Goal: Communication & Community: Share content

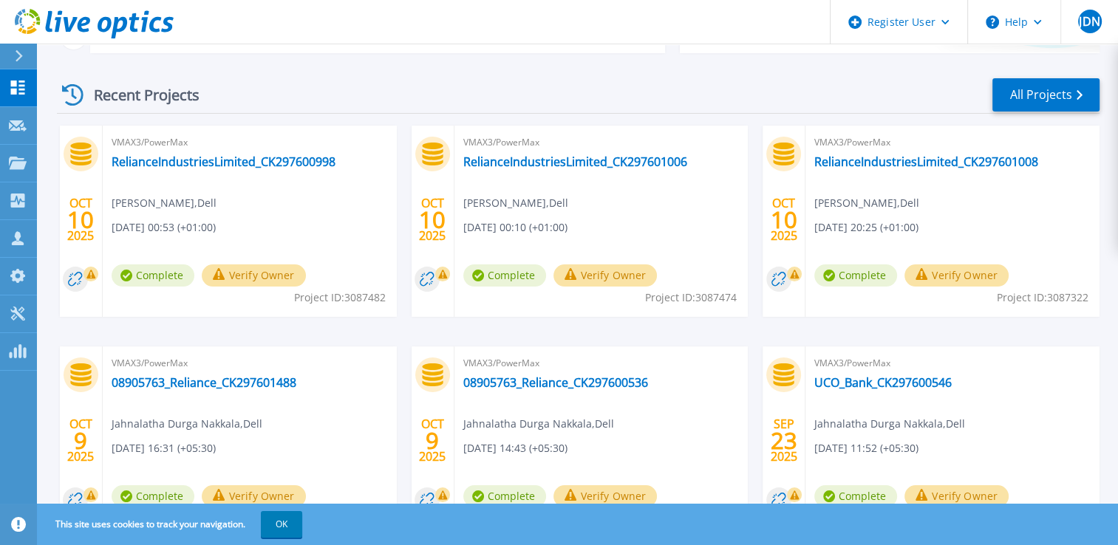
scroll to position [213, 0]
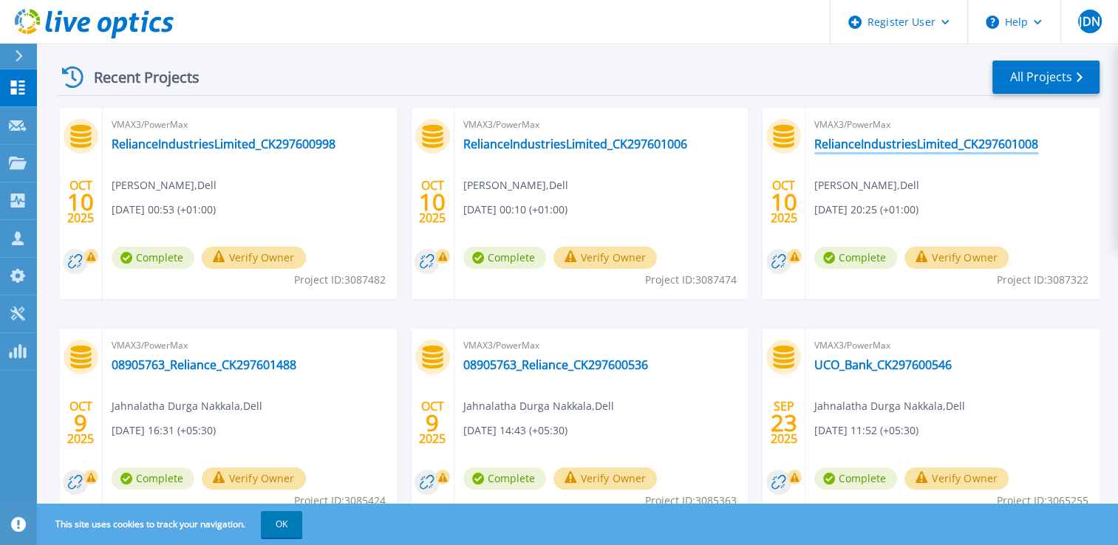
click at [943, 146] on link "RelianceIndustriesLimited_CK297601008" at bounding box center [926, 144] width 224 height 15
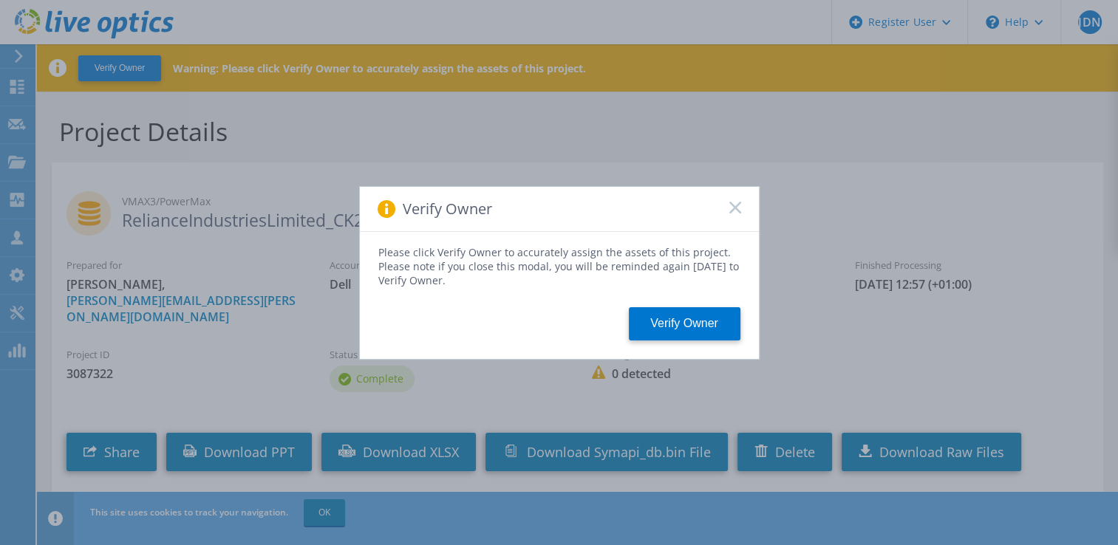
click at [734, 202] on icon at bounding box center [735, 208] width 12 height 12
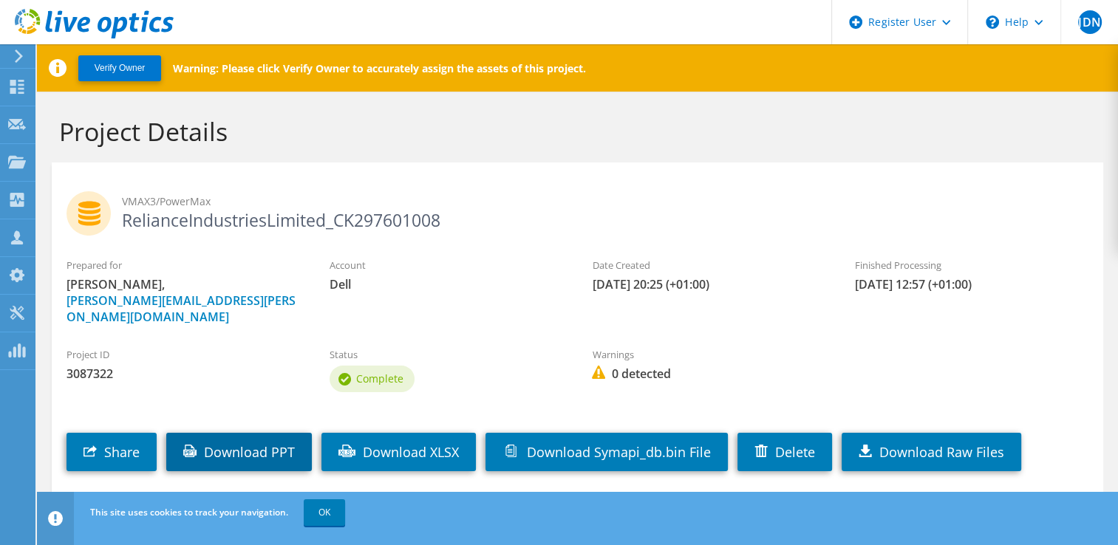
click at [271, 445] on link "Download PPT" at bounding box center [239, 452] width 146 height 38
click at [765, 174] on div "VMAX3/PowerMax RelianceIndustriesLimited_CK297601008" at bounding box center [577, 210] width 1051 height 81
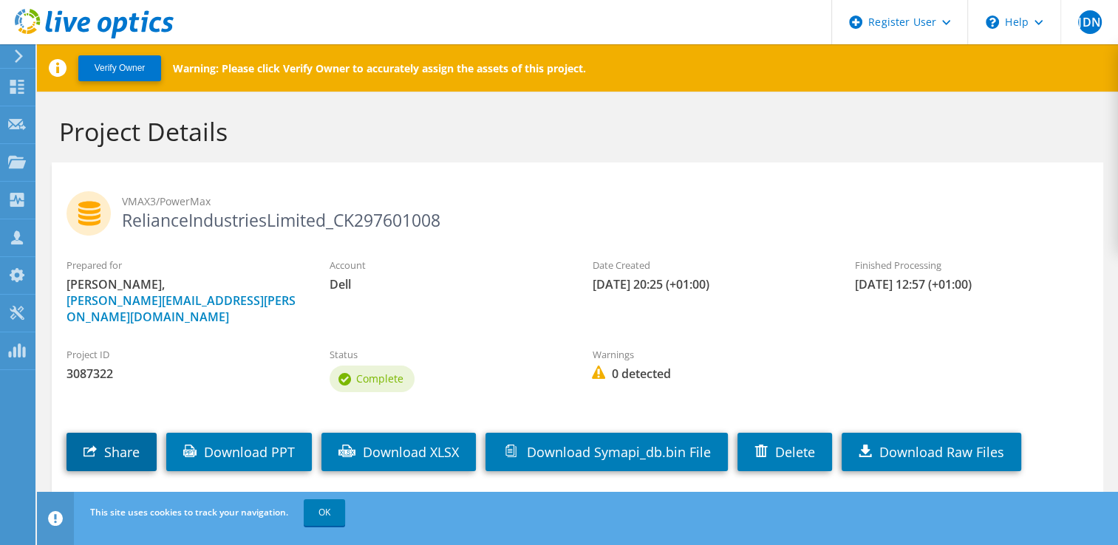
click at [119, 440] on link "Share" at bounding box center [111, 452] width 90 height 38
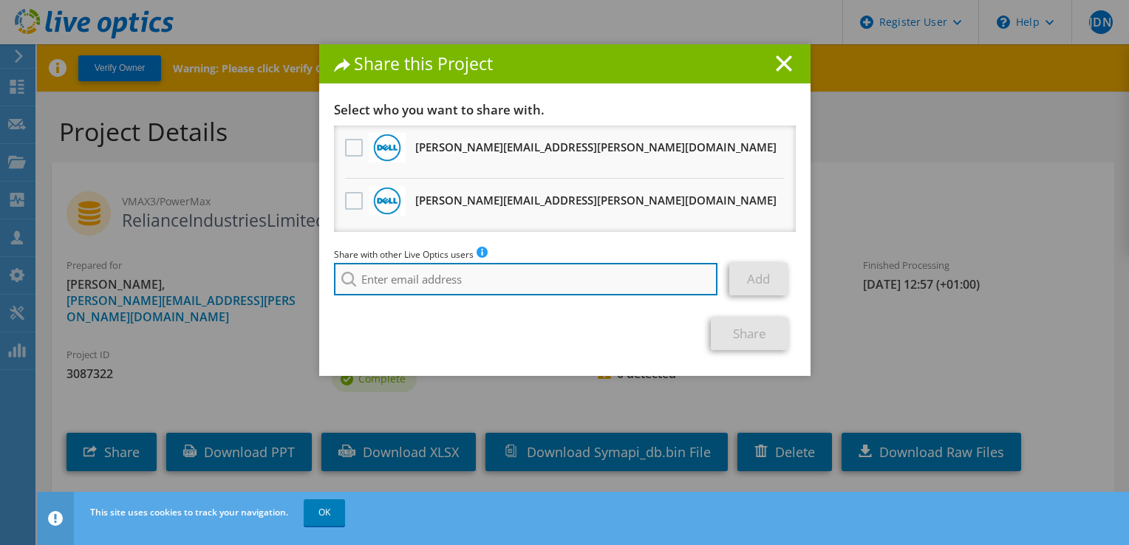
click at [376, 276] on input "search" at bounding box center [526, 279] width 384 height 33
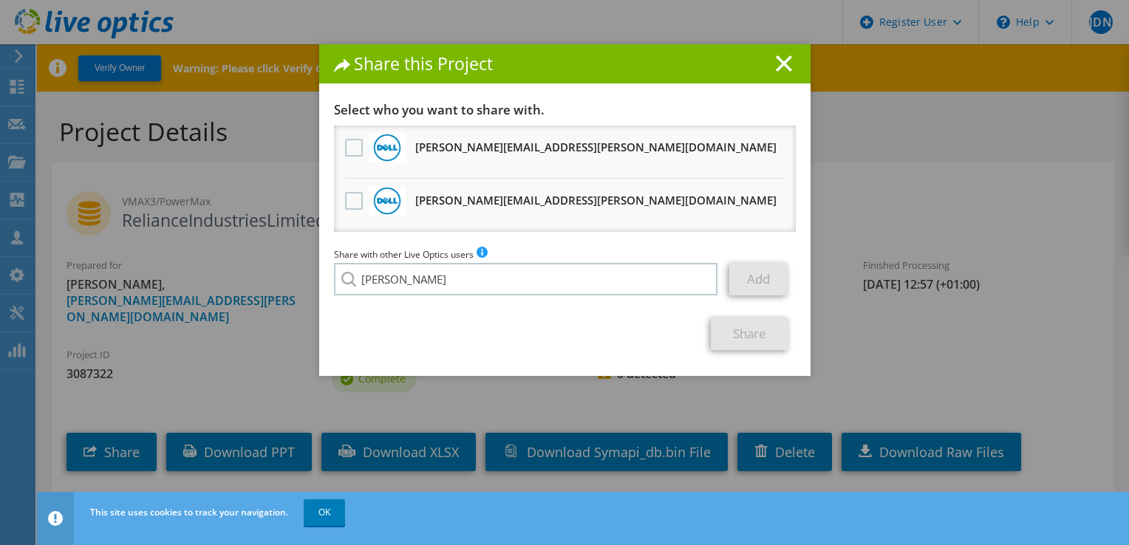
click at [386, 296] on li "K.N.Rao@Dell.com" at bounding box center [449, 290] width 231 height 18
type input "K.N.Rao@Dell.com"
click at [762, 281] on link "Add" at bounding box center [758, 279] width 58 height 33
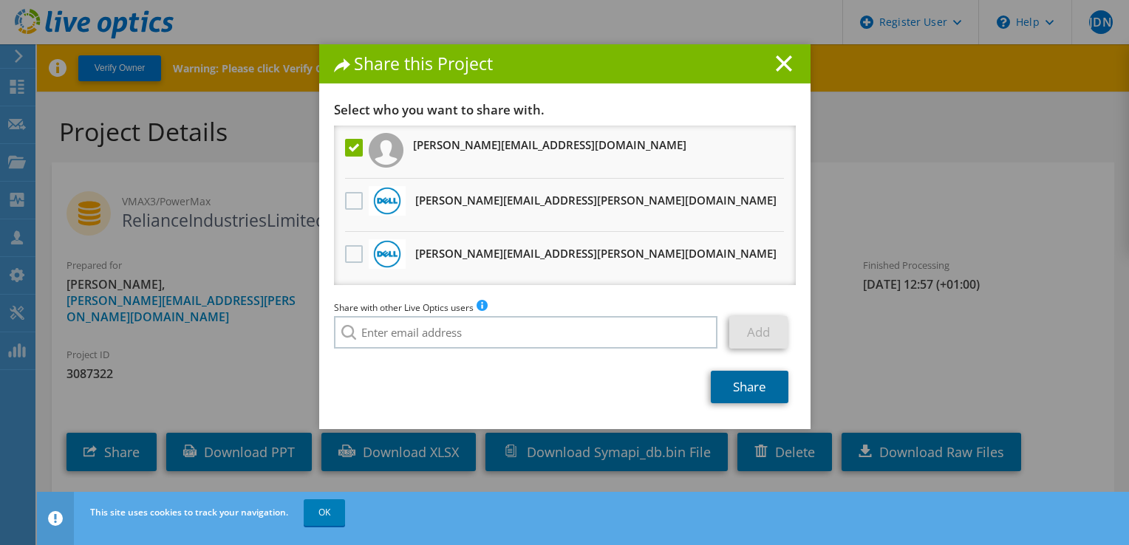
click at [750, 389] on link "Share" at bounding box center [750, 387] width 78 height 33
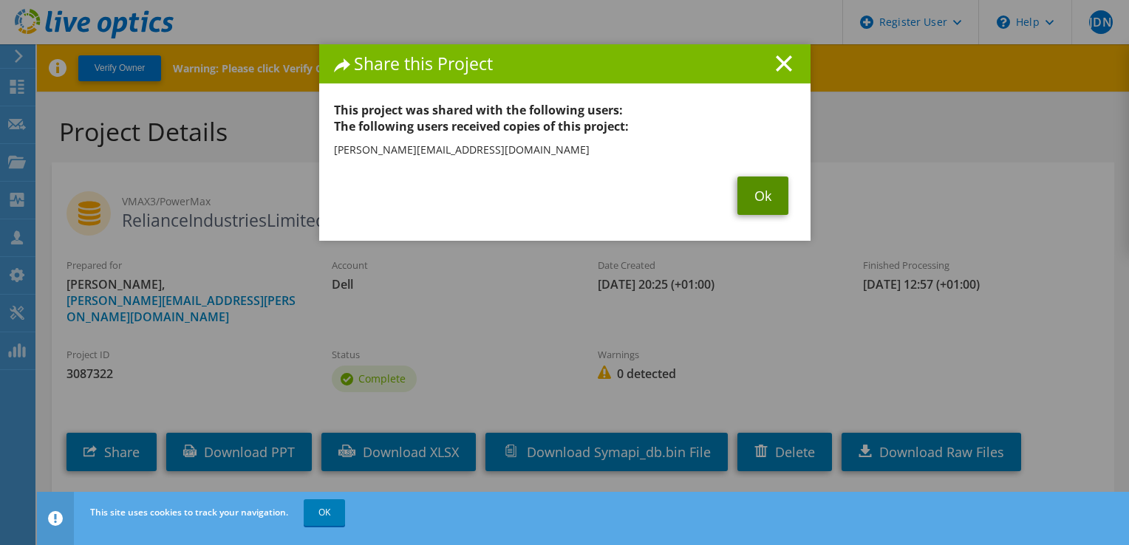
click at [753, 190] on link "Ok" at bounding box center [762, 196] width 51 height 38
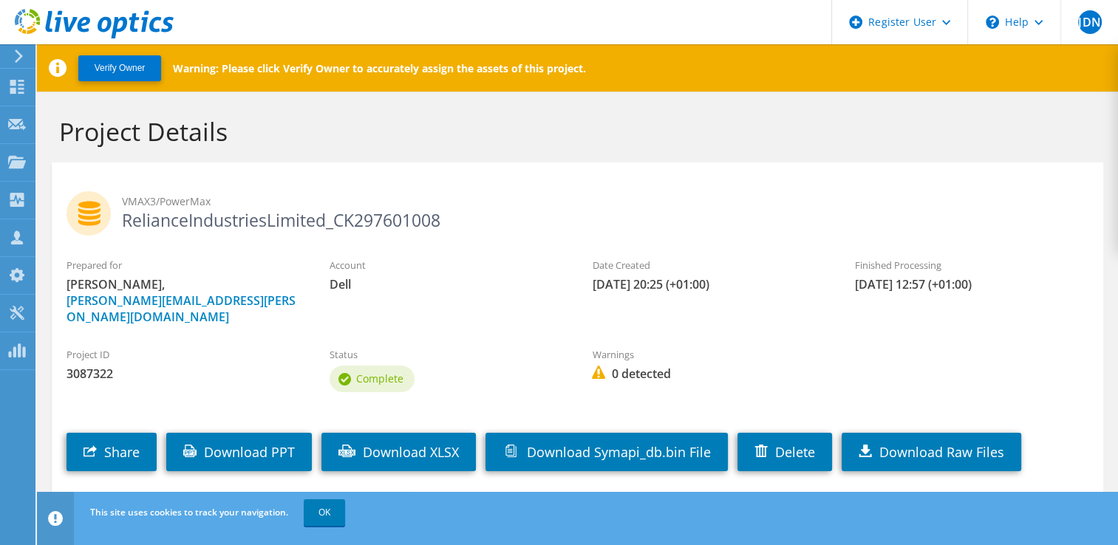
click at [728, 221] on h2 "VMAX3/PowerMax RelianceIndustriesLimited_CK297601008" at bounding box center [577, 209] width 1022 height 37
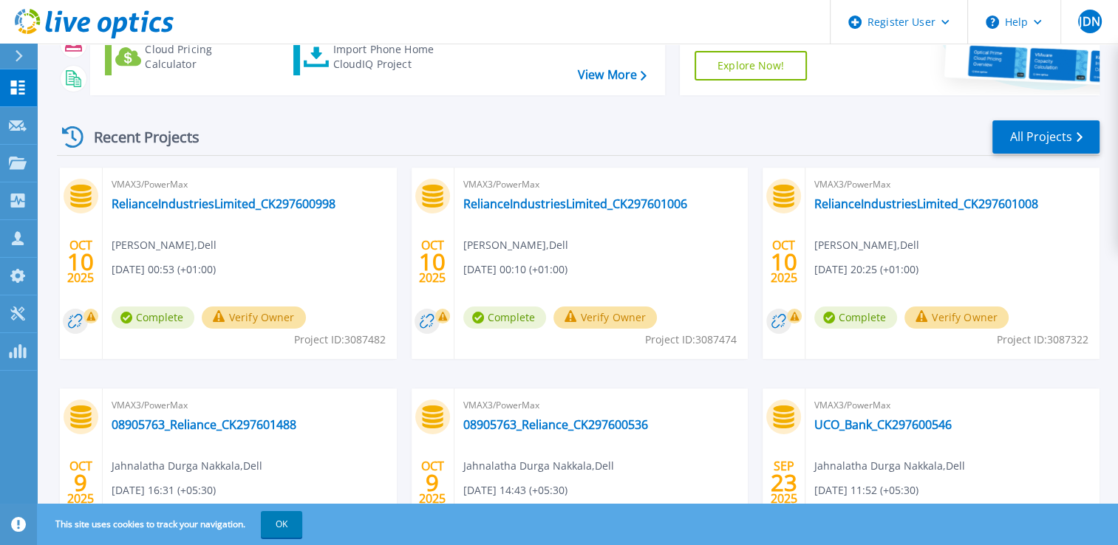
scroll to position [163, 0]
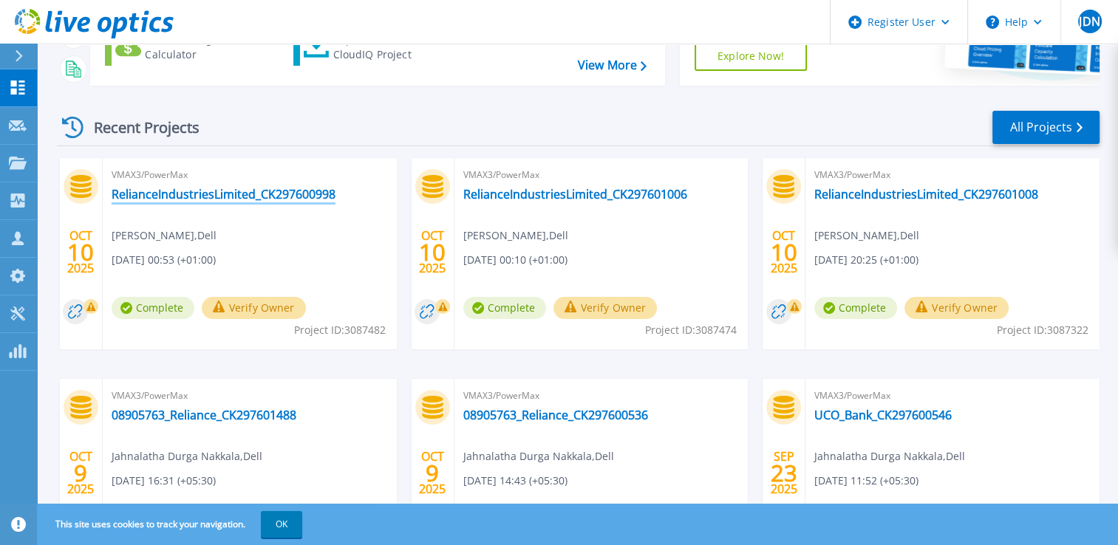
click at [245, 189] on link "RelianceIndustriesLimited_CK297600998" at bounding box center [224, 194] width 224 height 15
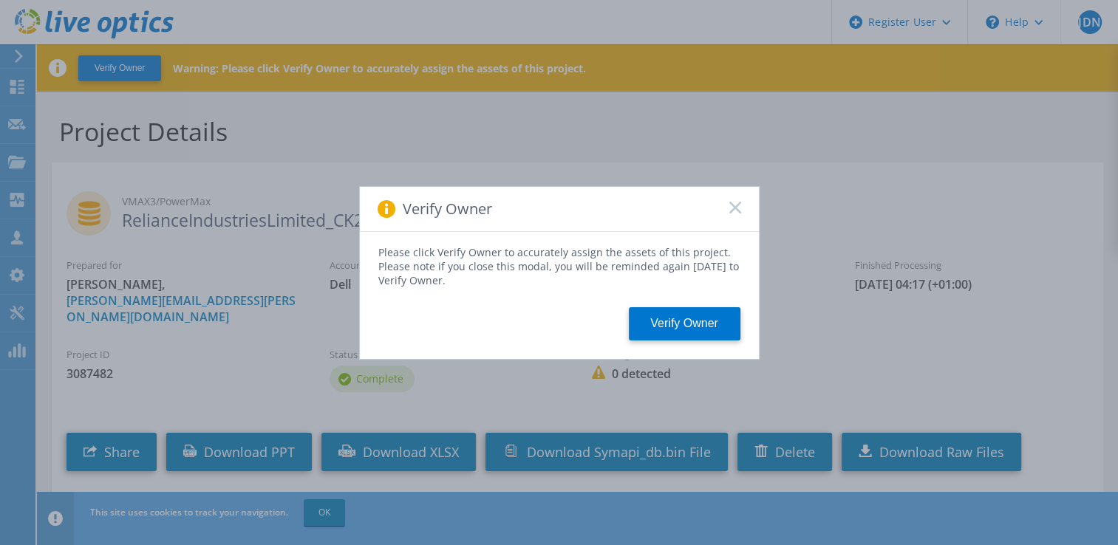
click at [734, 208] on icon at bounding box center [735, 208] width 12 height 12
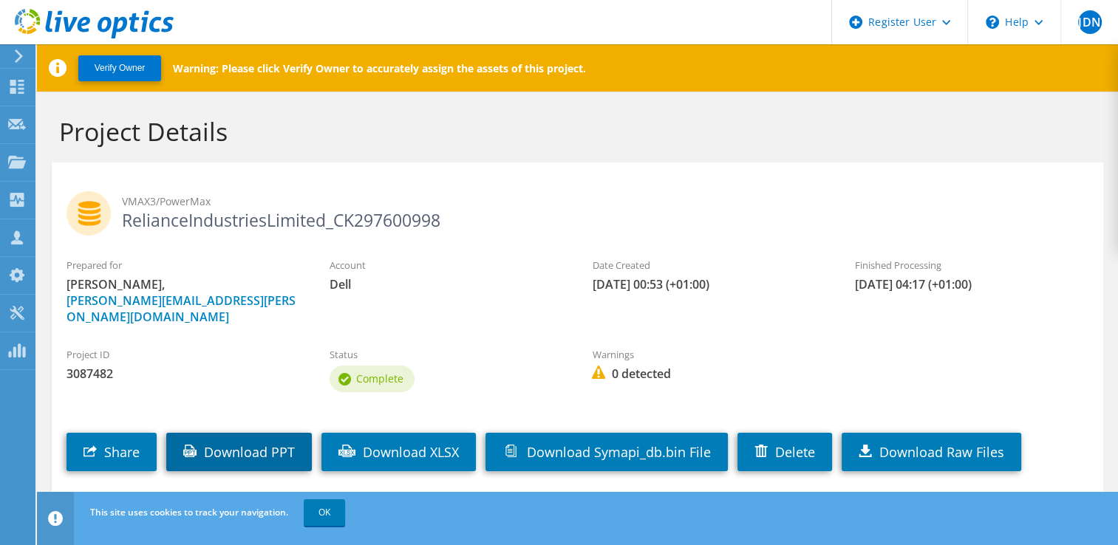
click at [293, 440] on link "Download PPT" at bounding box center [239, 452] width 146 height 38
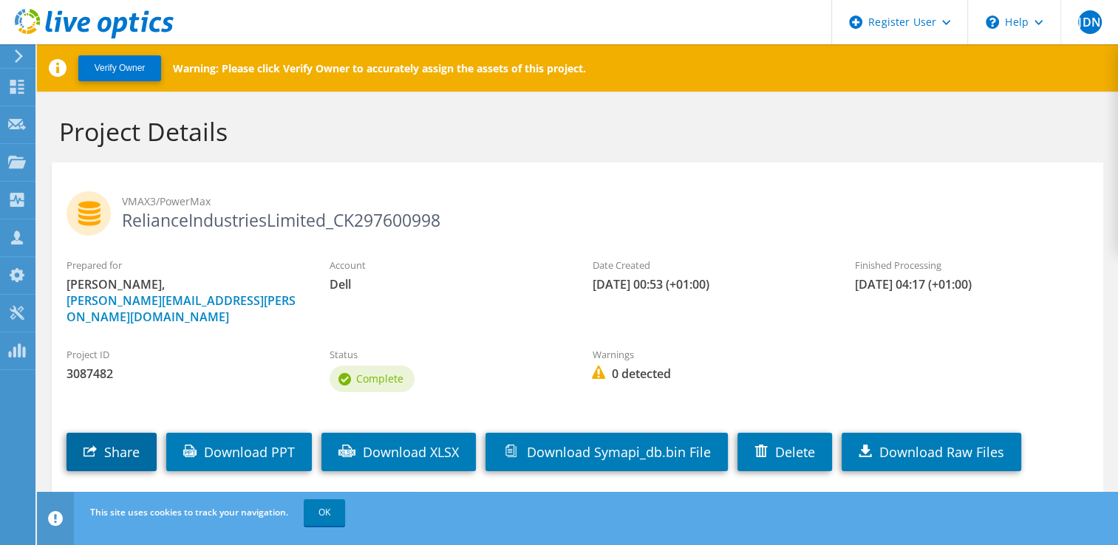
click at [145, 433] on link "Share" at bounding box center [111, 452] width 90 height 38
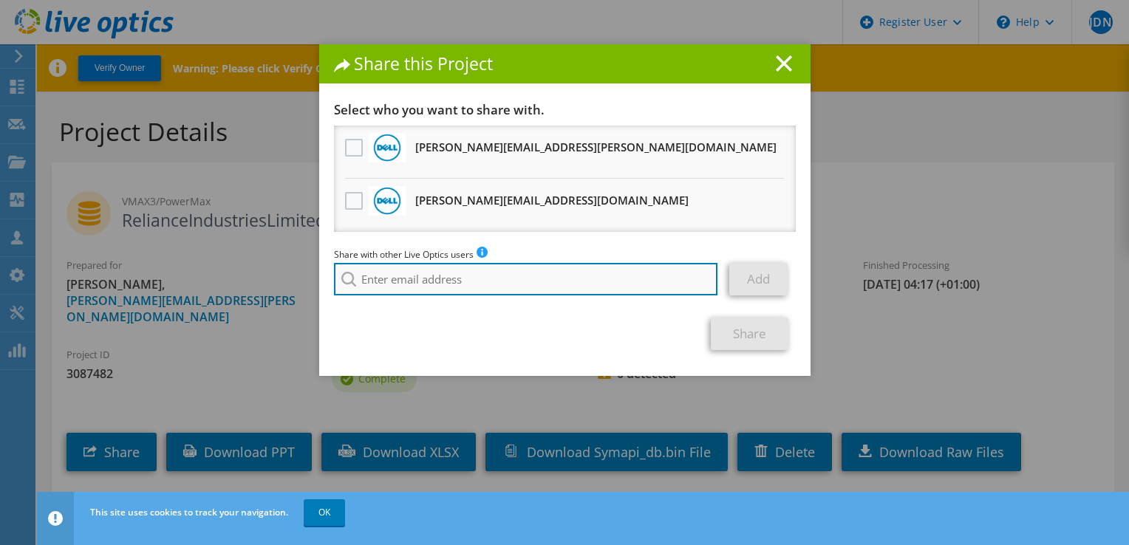
click at [405, 282] on input "search" at bounding box center [526, 279] width 384 height 33
type input "Sharath.kadam"
click at [387, 273] on input "Sharath.kadam" at bounding box center [526, 279] width 384 height 33
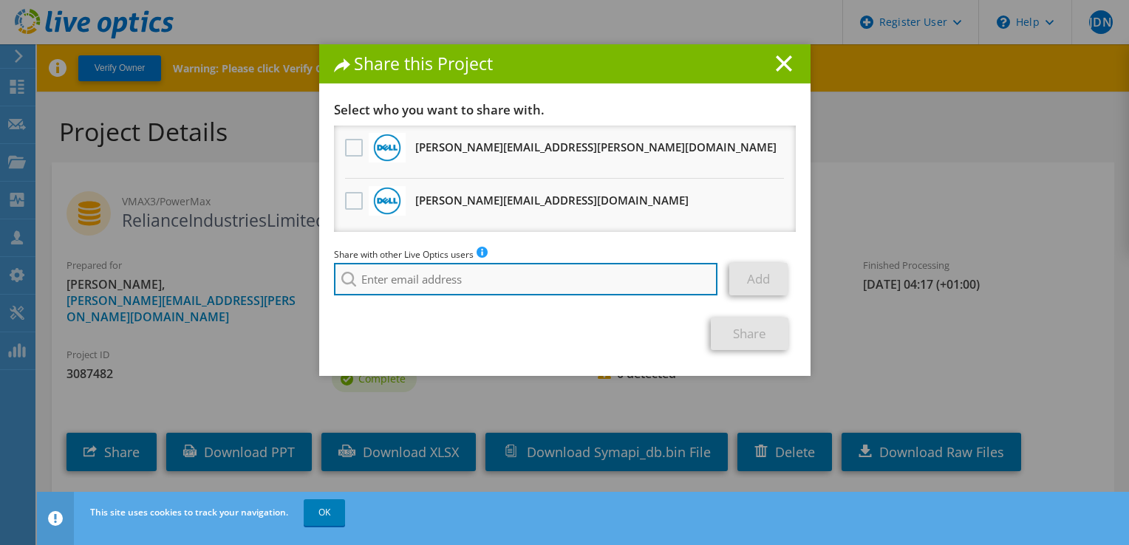
click at [448, 281] on input "search" at bounding box center [526, 279] width 384 height 33
paste input "[EMAIL_ADDRESS][DOMAIN_NAME]"
type input "[EMAIL_ADDRESS][DOMAIN_NAME]"
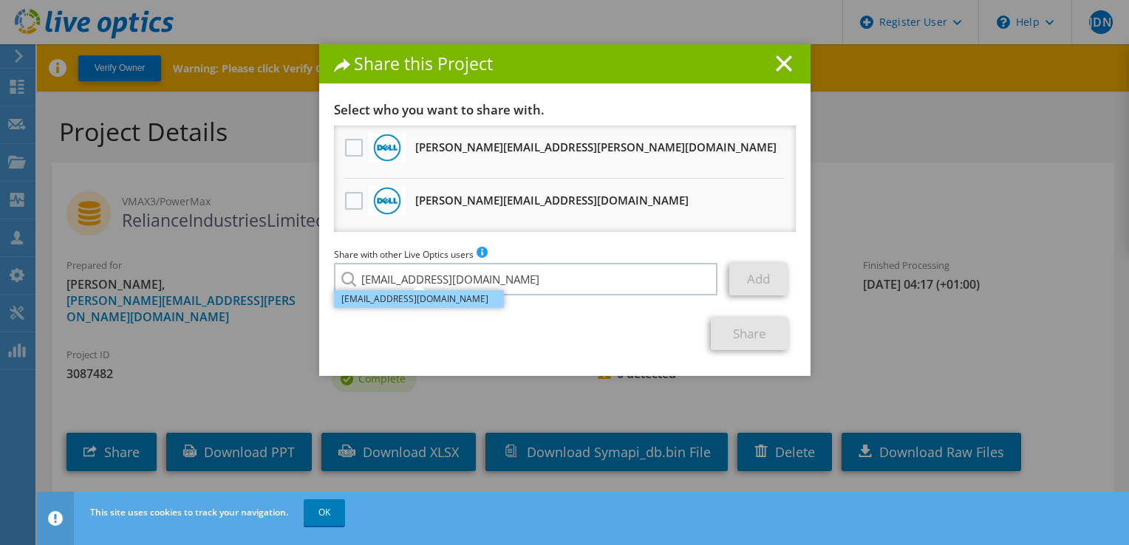
click at [446, 303] on li "[EMAIL_ADDRESS][DOMAIN_NAME]" at bounding box center [419, 299] width 170 height 18
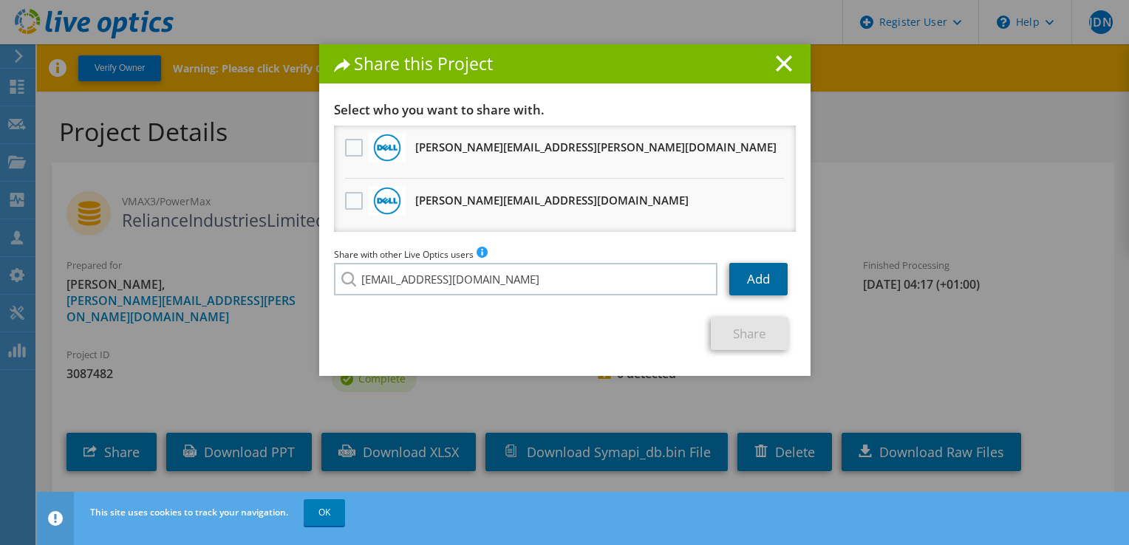
click at [745, 291] on link "Add" at bounding box center [758, 279] width 58 height 33
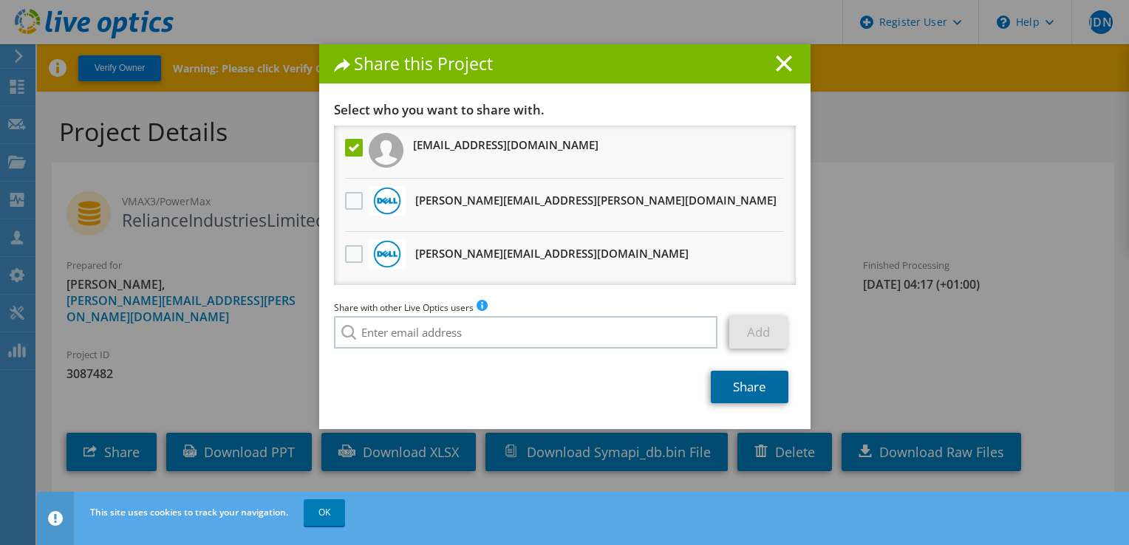
click at [733, 386] on link "Share" at bounding box center [750, 387] width 78 height 33
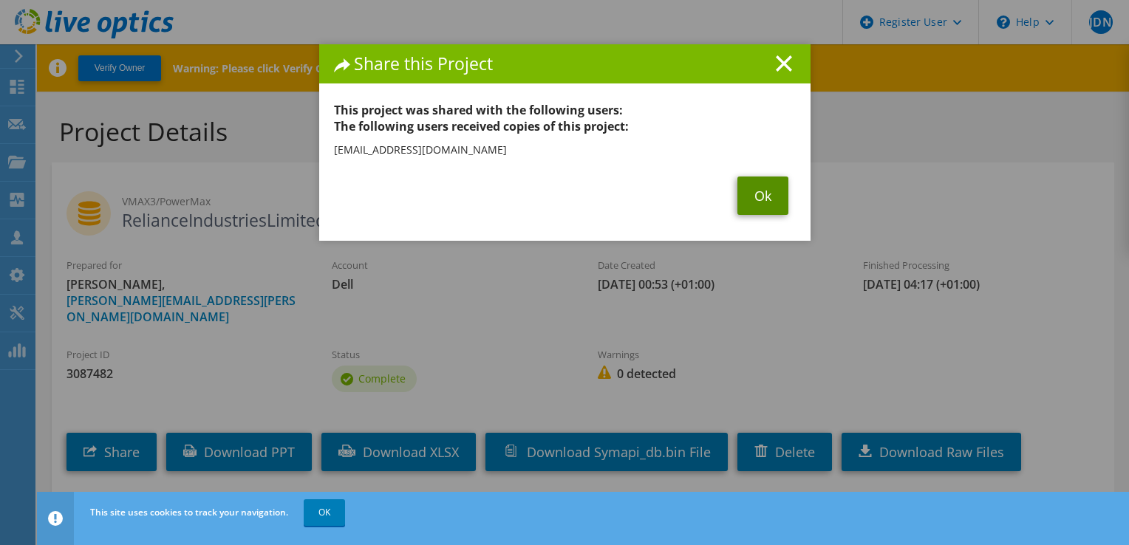
click at [758, 186] on link "Ok" at bounding box center [762, 196] width 51 height 38
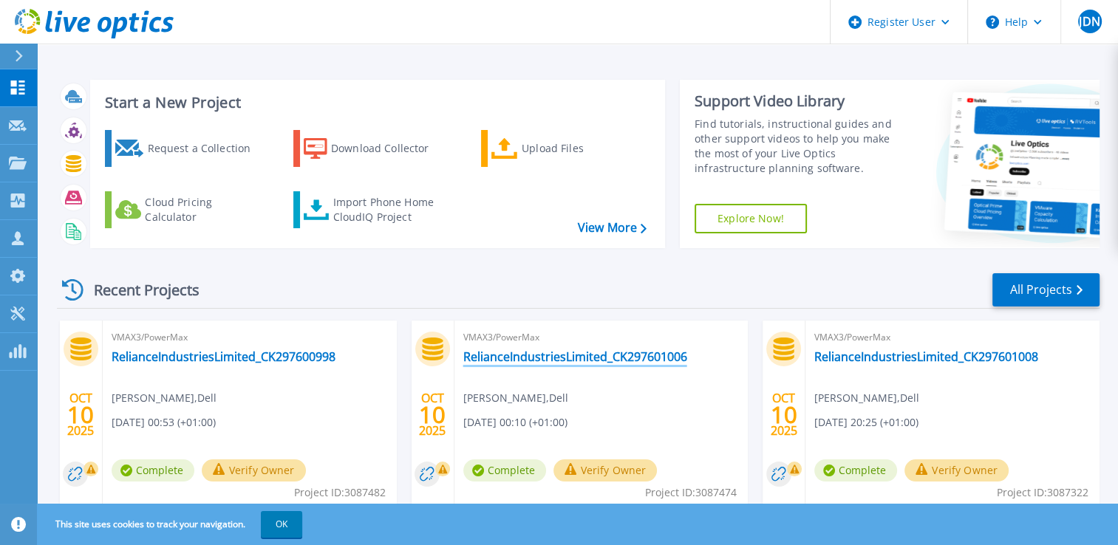
click at [612, 355] on link "RelianceIndustriesLimited_CK297601006" at bounding box center [575, 356] width 224 height 15
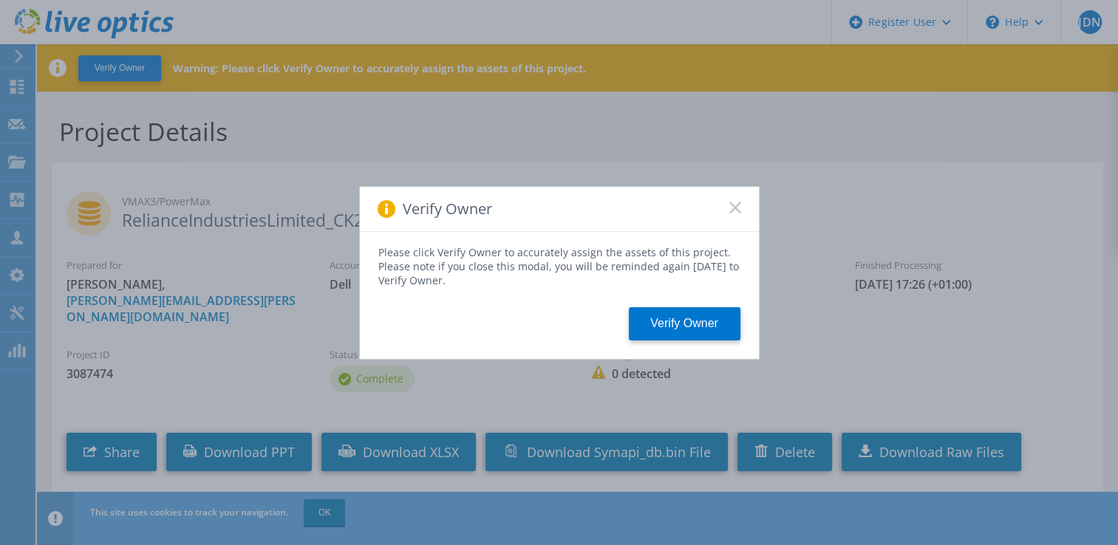
click at [736, 204] on icon at bounding box center [735, 208] width 12 height 12
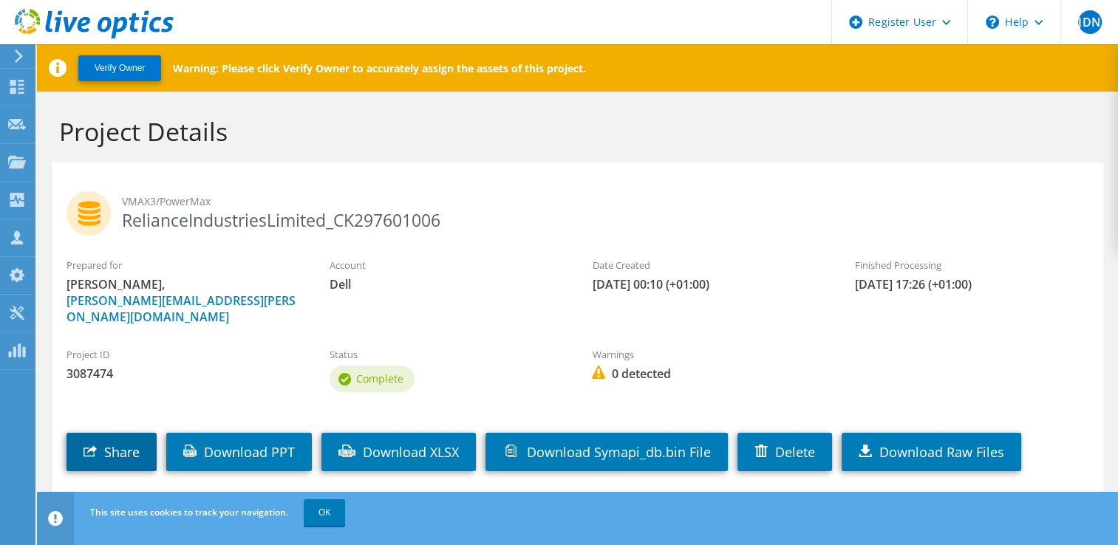
click at [146, 442] on link "Share" at bounding box center [111, 452] width 90 height 38
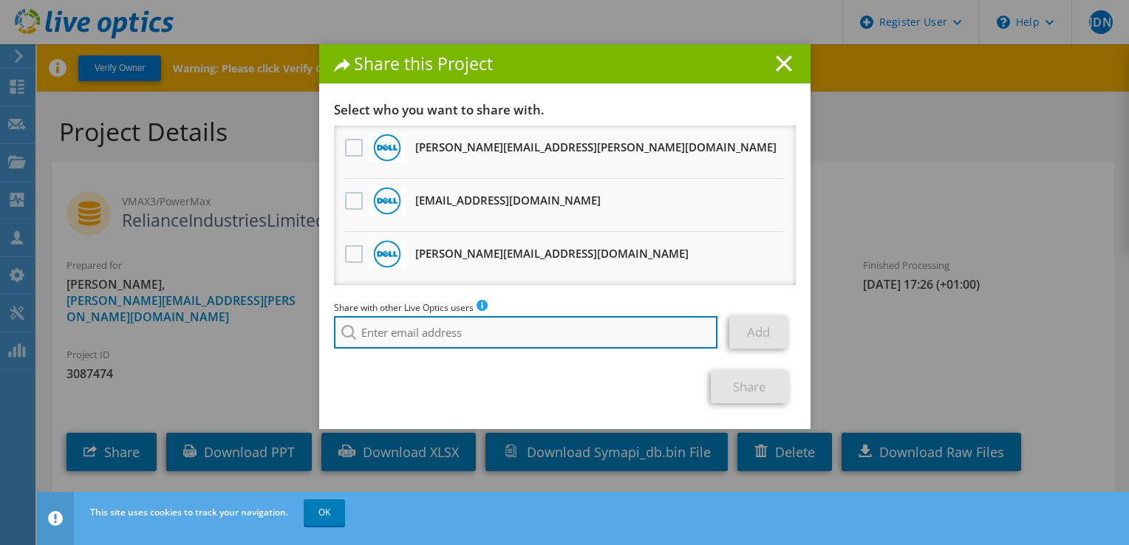
click at [397, 328] on input "search" at bounding box center [526, 332] width 384 height 33
paste input "SharathKadam.Kadam@dell.com"
type input "SharathKadam.Kadam@dell.com"
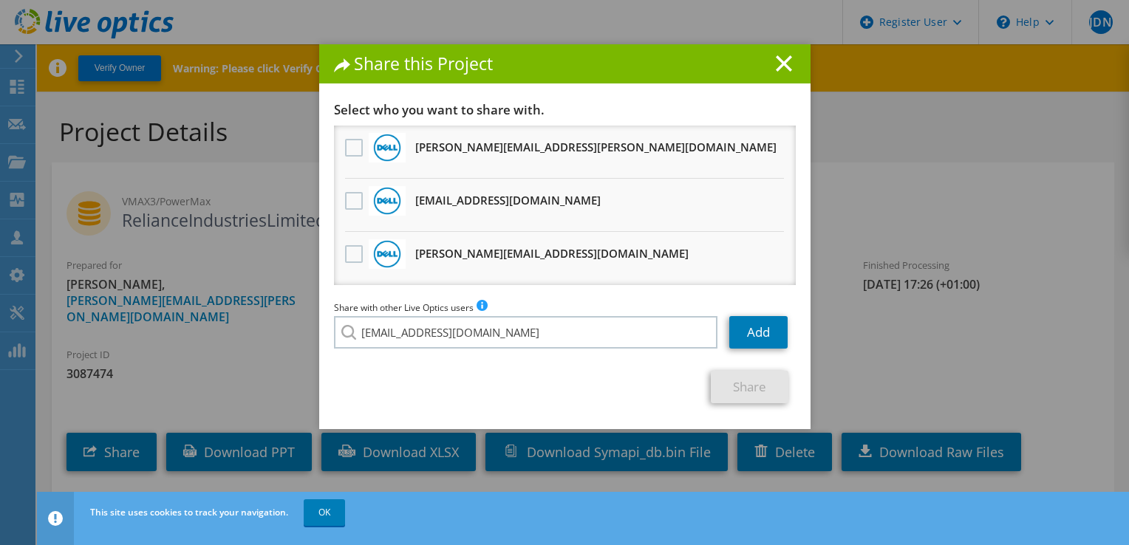
click at [454, 358] on section "Select who you want to share with. Clive.Mcfarland@dell.com Will receive an ano…" at bounding box center [565, 252] width 462 height 301
click at [756, 329] on link "Add" at bounding box center [758, 332] width 58 height 33
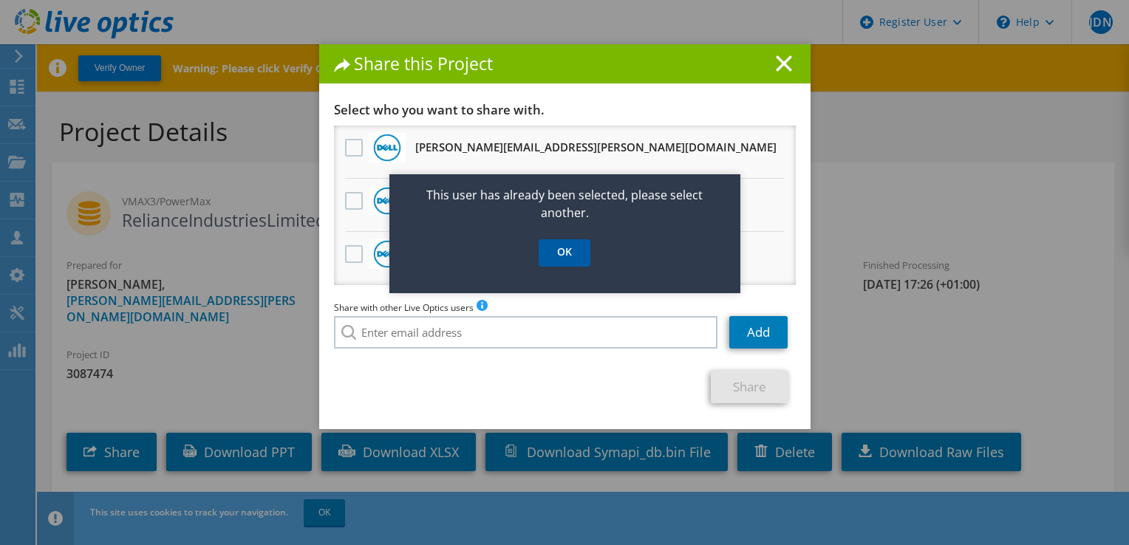
click at [570, 255] on link "OK" at bounding box center [565, 252] width 52 height 27
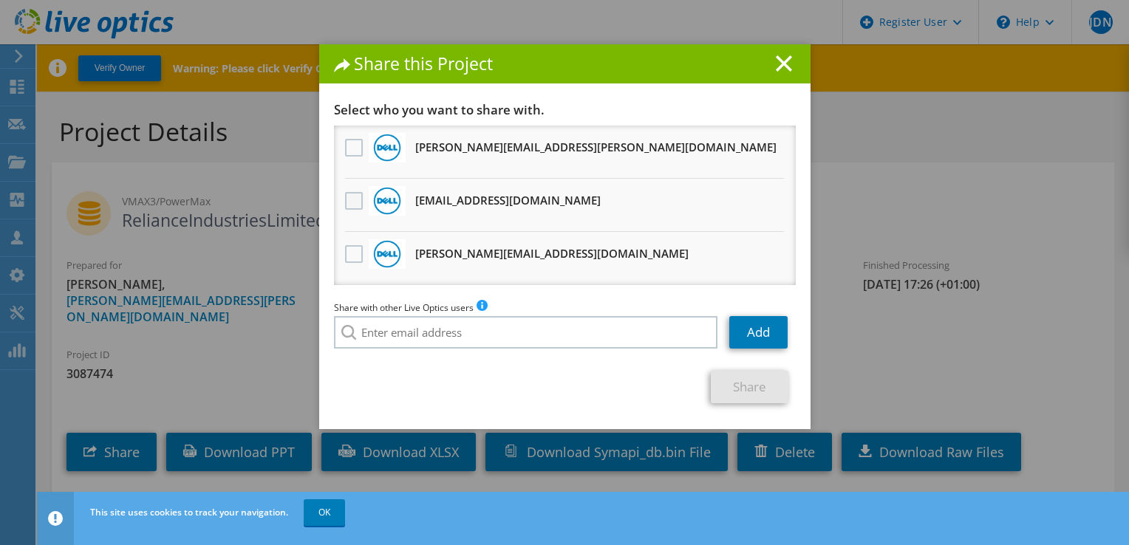
click at [348, 202] on label at bounding box center [355, 201] width 21 height 18
click at [0, 0] on input "checkbox" at bounding box center [0, 0] width 0 height 0
click at [743, 384] on link "Share" at bounding box center [750, 387] width 78 height 33
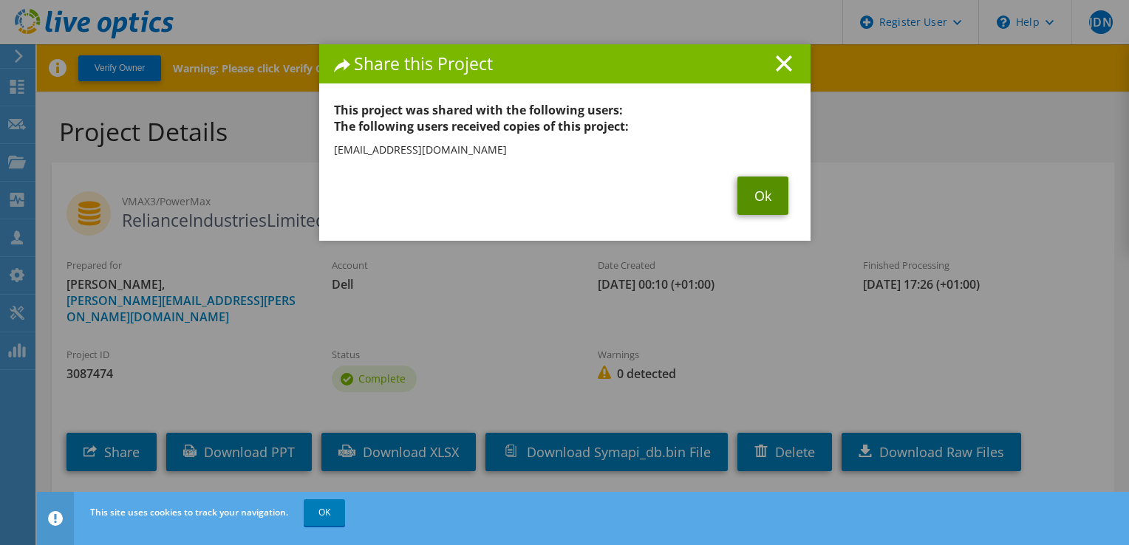
click at [762, 197] on link "Ok" at bounding box center [762, 196] width 51 height 38
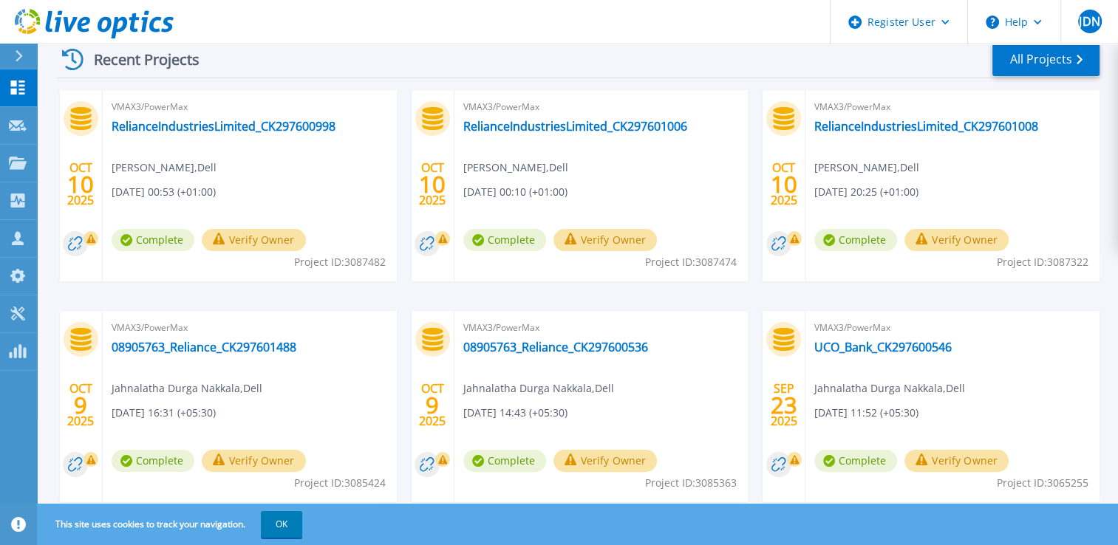
scroll to position [256, 0]
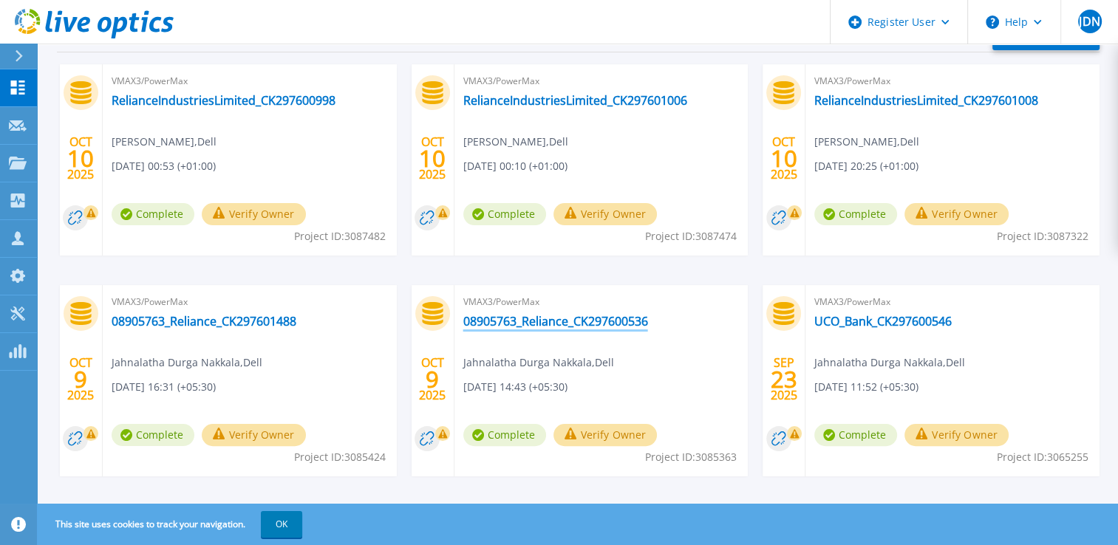
click at [576, 322] on link "08905763_Reliance_CK297600536" at bounding box center [555, 321] width 185 height 15
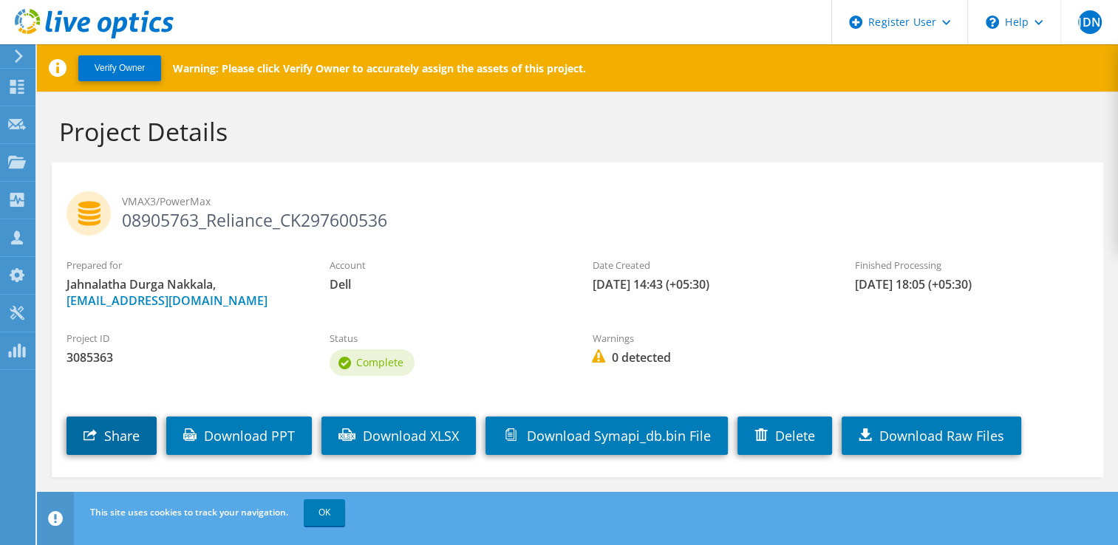
click at [134, 429] on link "Share" at bounding box center [111, 436] width 90 height 38
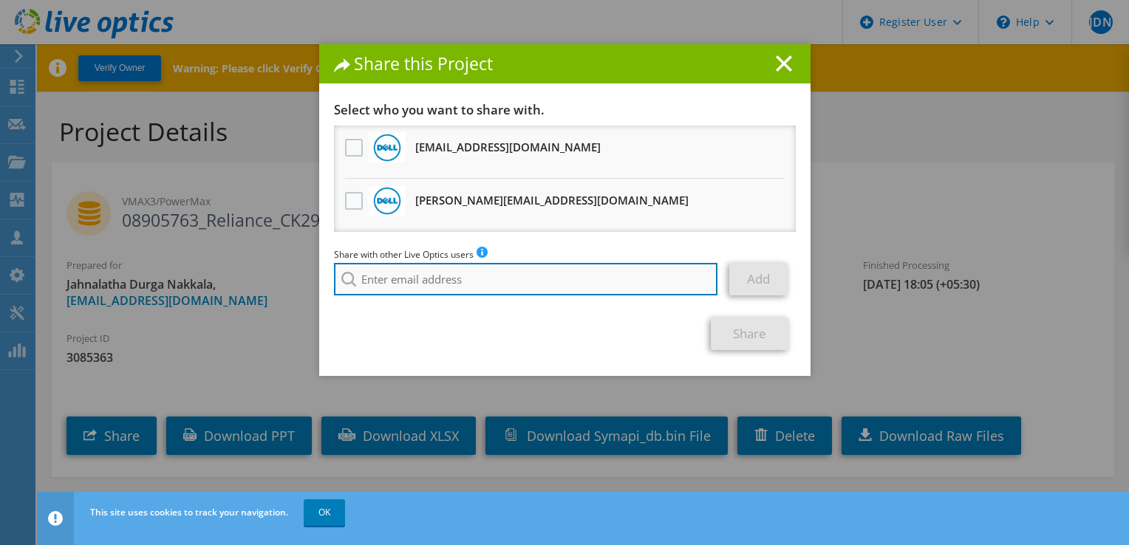
click at [434, 278] on input "search" at bounding box center [526, 279] width 384 height 33
type input "M"
paste input "Mudassir.Hussain@Dell.com"
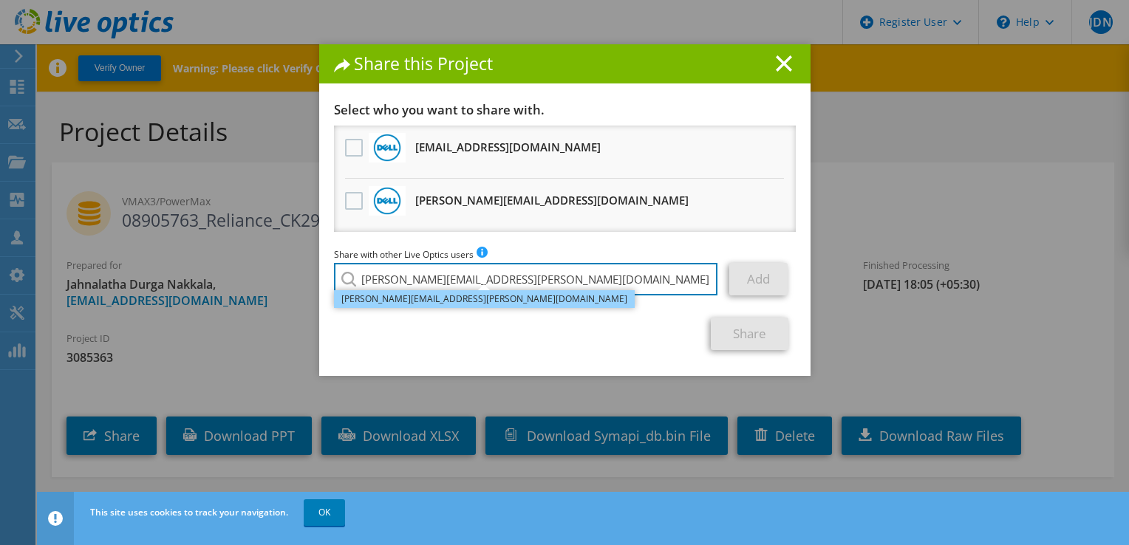
type input "Mudassir.Hussain@Dell.com"
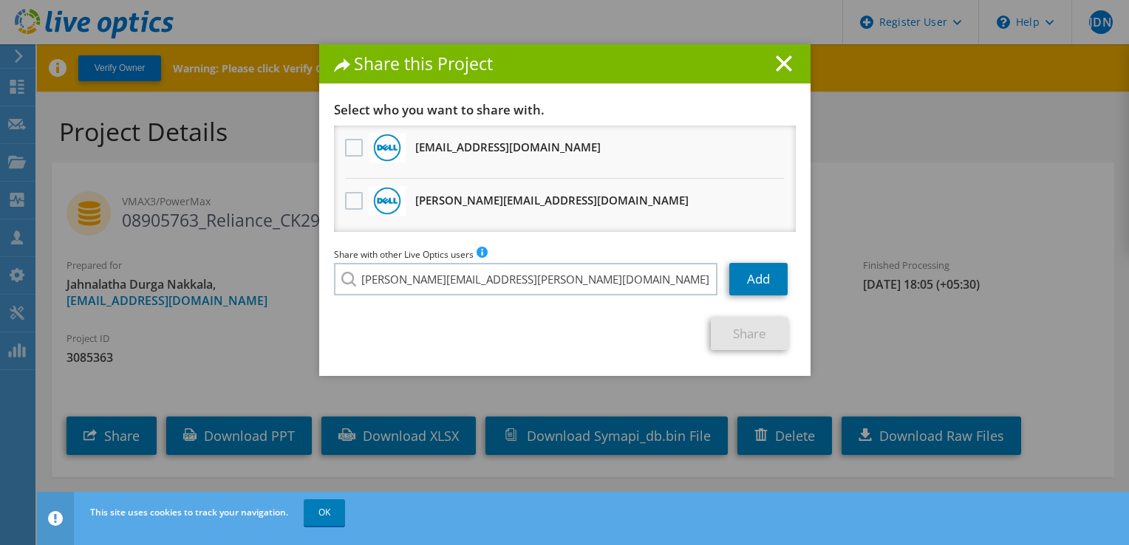
click at [468, 293] on li "Mudassir.Hussain@Dell.com" at bounding box center [484, 290] width 301 height 18
click at [755, 281] on link "Add" at bounding box center [758, 279] width 58 height 33
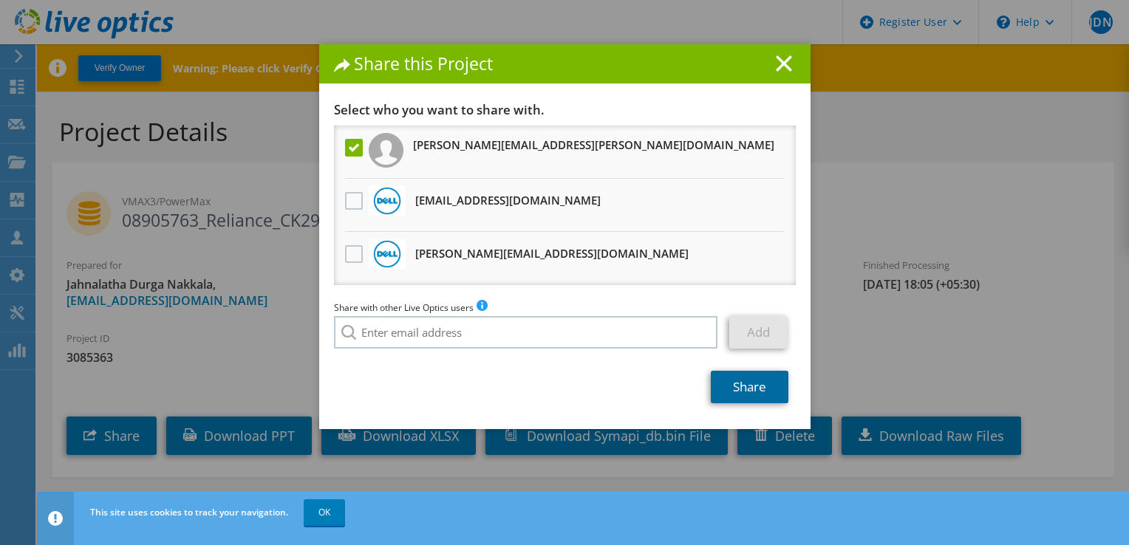
click at [743, 378] on link "Share" at bounding box center [750, 387] width 78 height 33
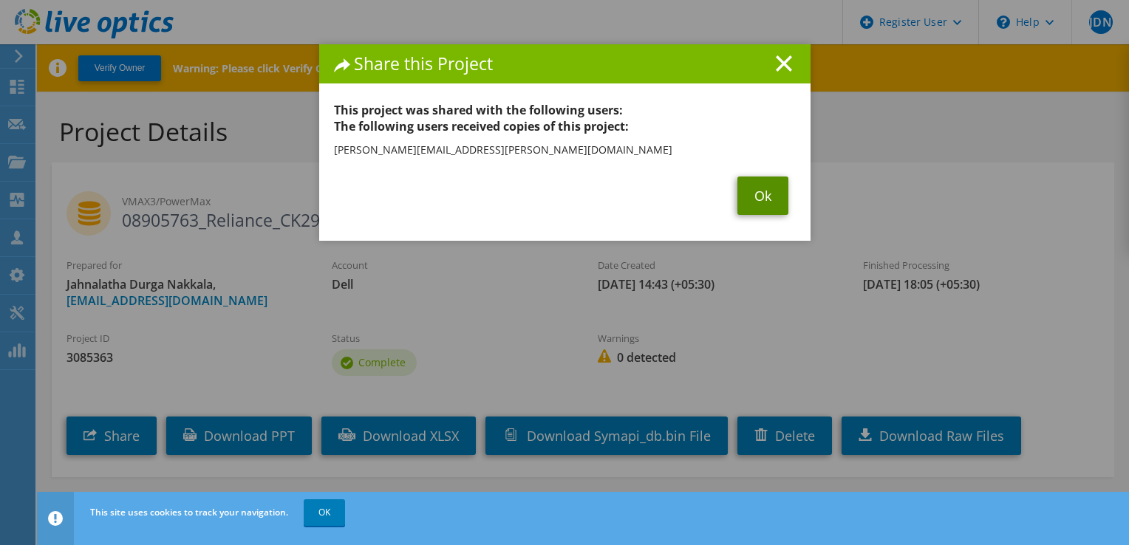
click at [770, 194] on link "Ok" at bounding box center [762, 196] width 51 height 38
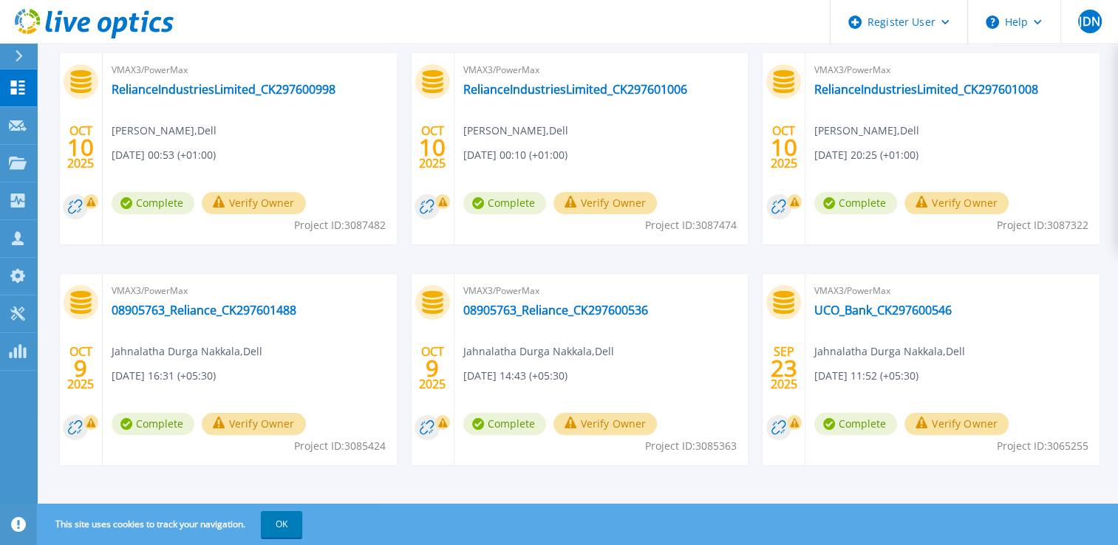
scroll to position [273, 0]
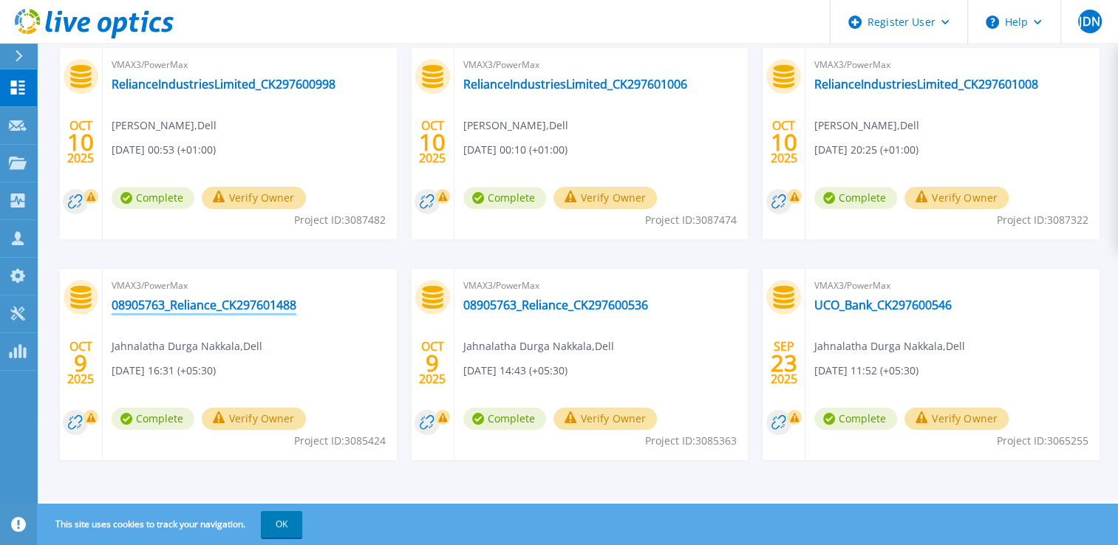
click at [277, 303] on link "08905763_Reliance_CK297601488" at bounding box center [204, 305] width 185 height 15
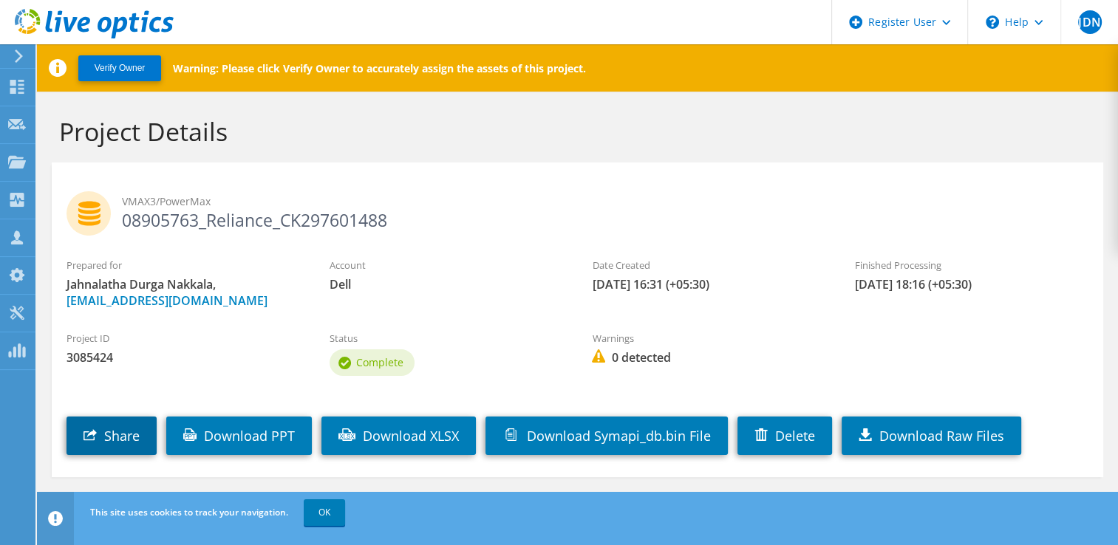
click at [130, 429] on link "Share" at bounding box center [111, 436] width 90 height 38
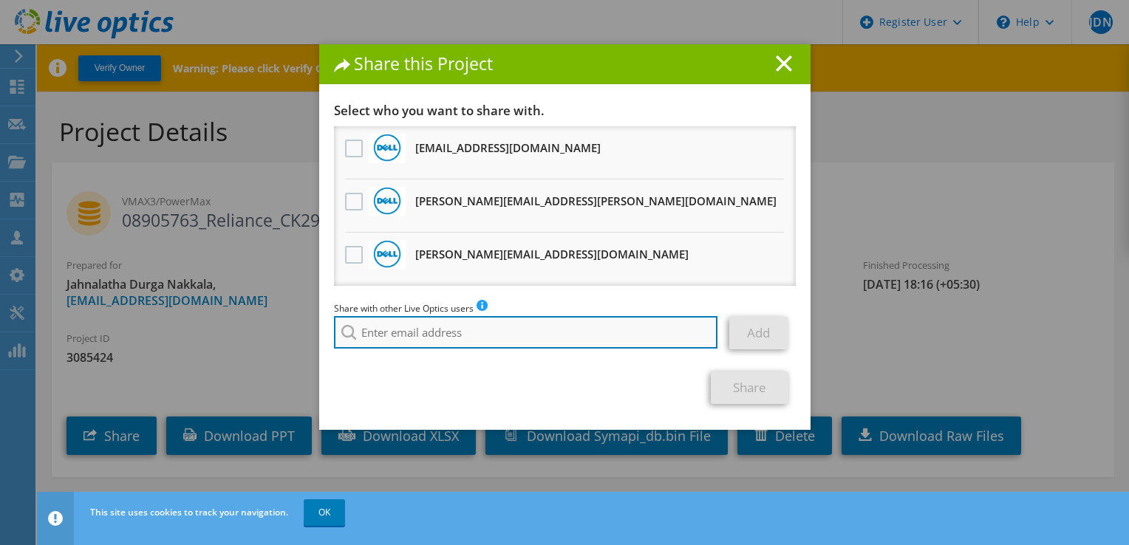
click at [401, 335] on input "search" at bounding box center [526, 332] width 384 height 33
paste input "Mudassir.Hussain@Dell.com"
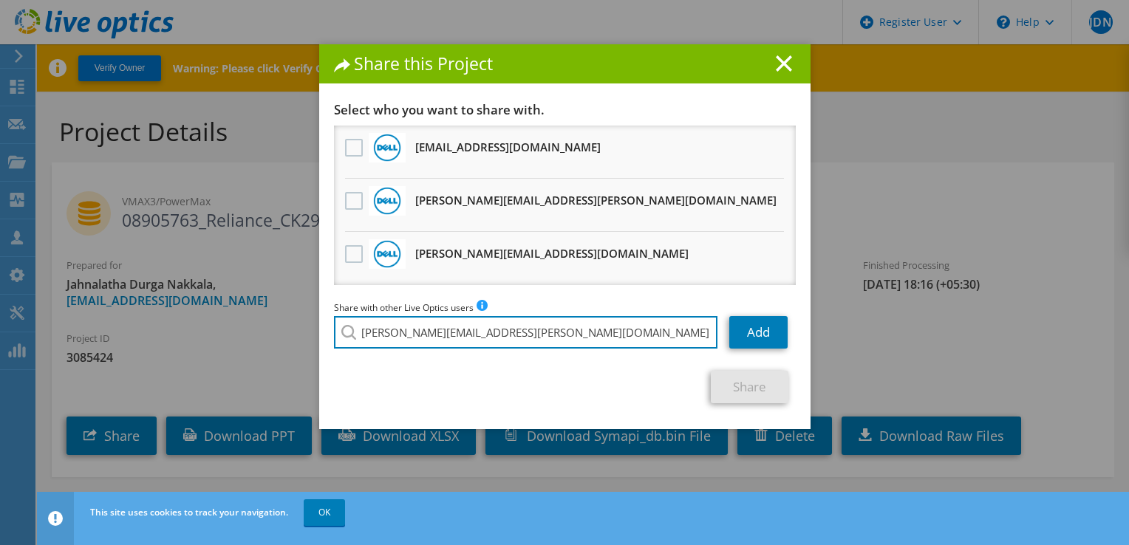
type input "Mudassir.Hussain@Dell.com"
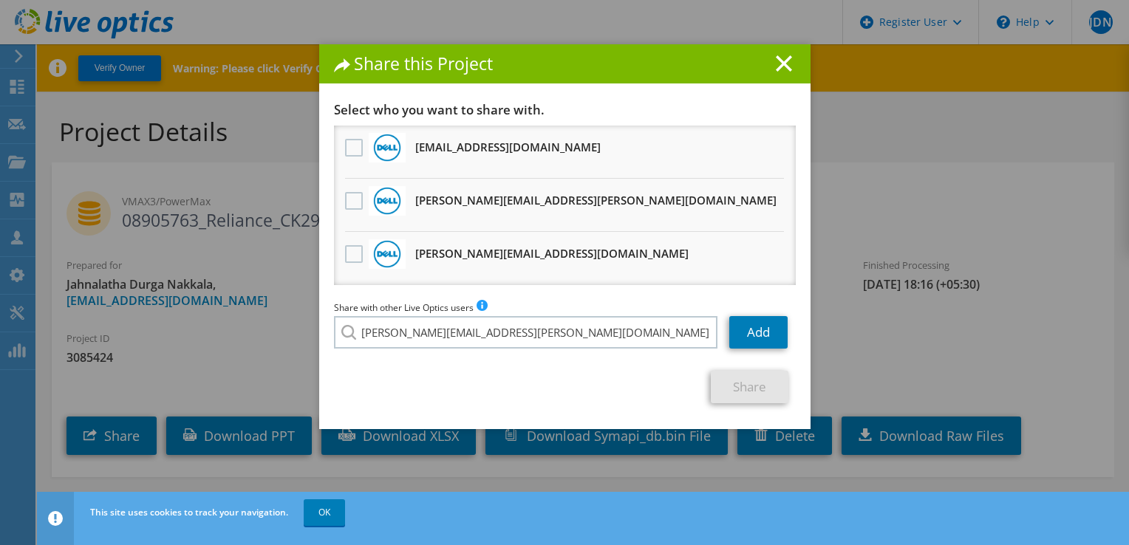
click at [458, 349] on div "Share with other Live Optics users Enter a single email address and click add. …" at bounding box center [565, 328] width 462 height 56
click at [751, 335] on link "Add" at bounding box center [758, 332] width 58 height 33
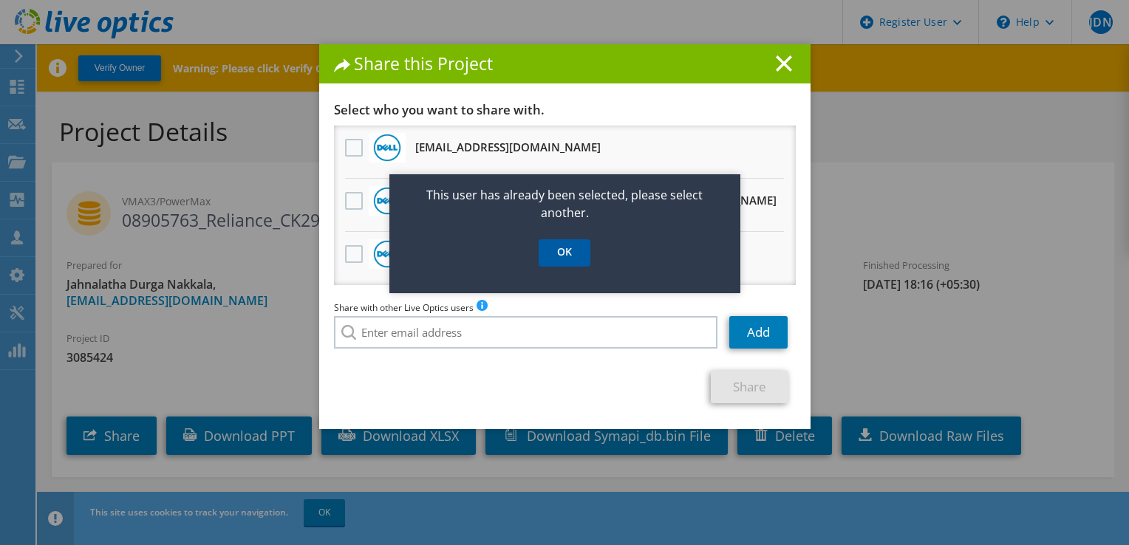
click at [561, 256] on link "OK" at bounding box center [565, 252] width 52 height 27
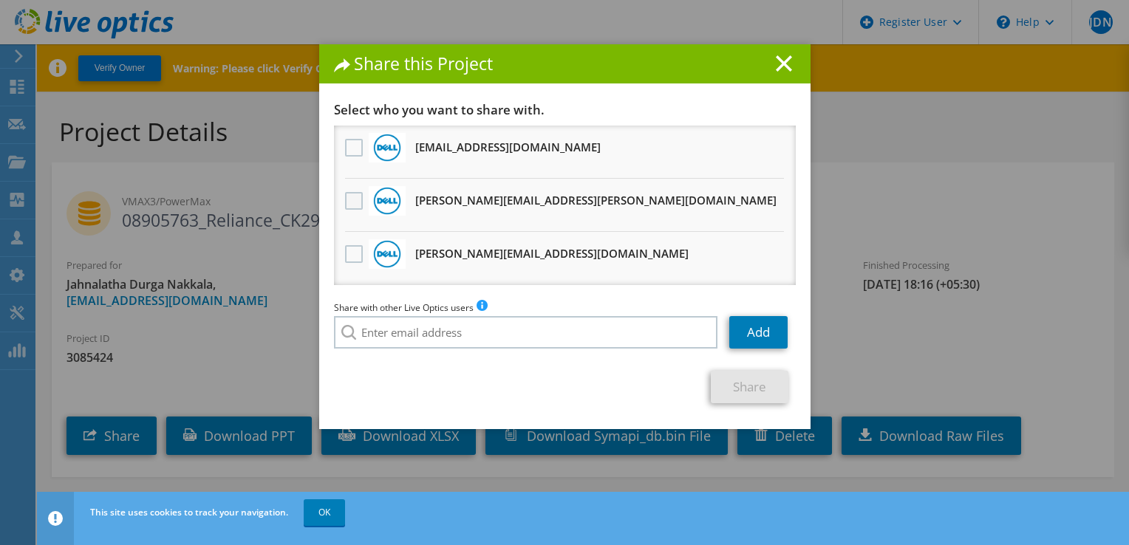
click at [353, 194] on label at bounding box center [355, 201] width 21 height 18
click at [0, 0] on input "checkbox" at bounding box center [0, 0] width 0 height 0
click at [755, 383] on link "Share" at bounding box center [750, 387] width 78 height 33
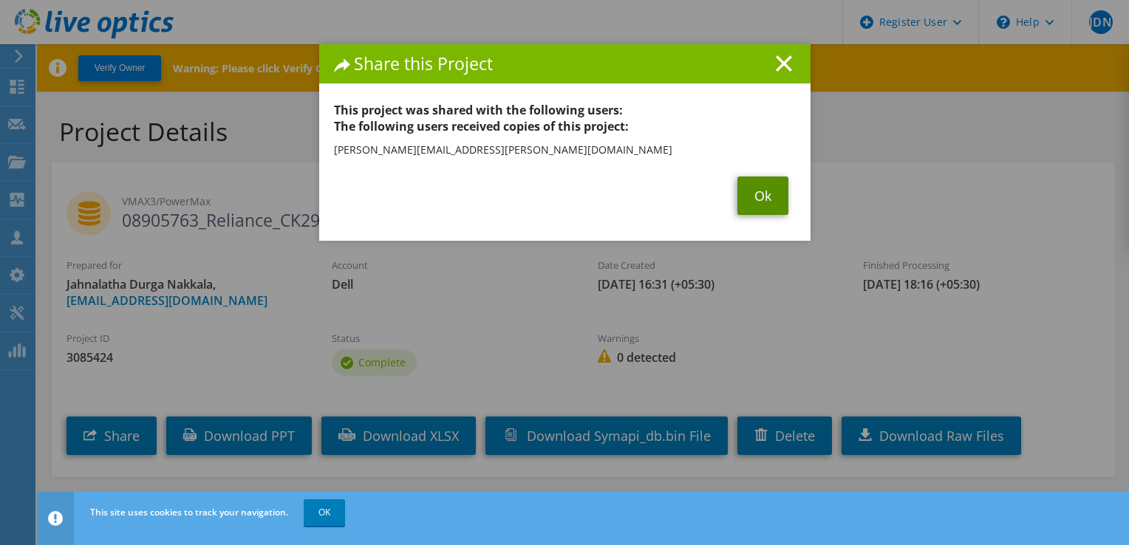
click at [739, 191] on link "Ok" at bounding box center [762, 196] width 51 height 38
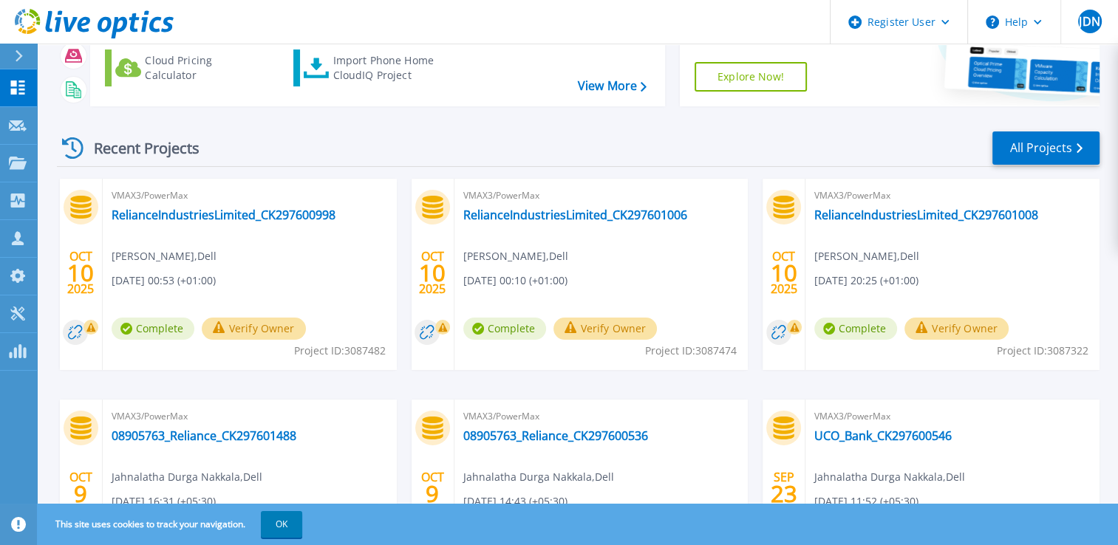
scroll to position [140, 0]
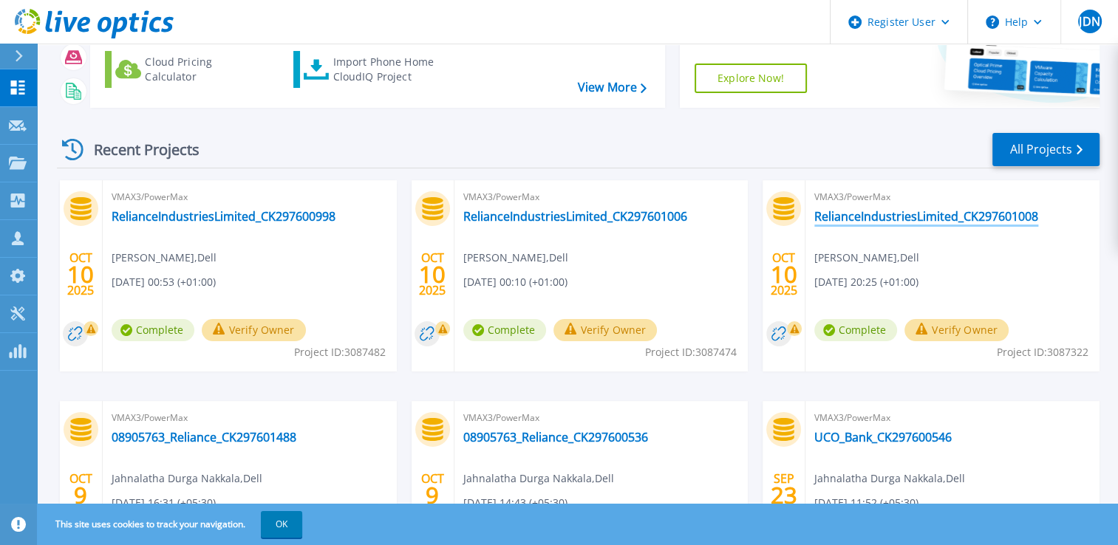
click at [868, 216] on link "RelianceIndustriesLimited_CK297601008" at bounding box center [926, 216] width 224 height 15
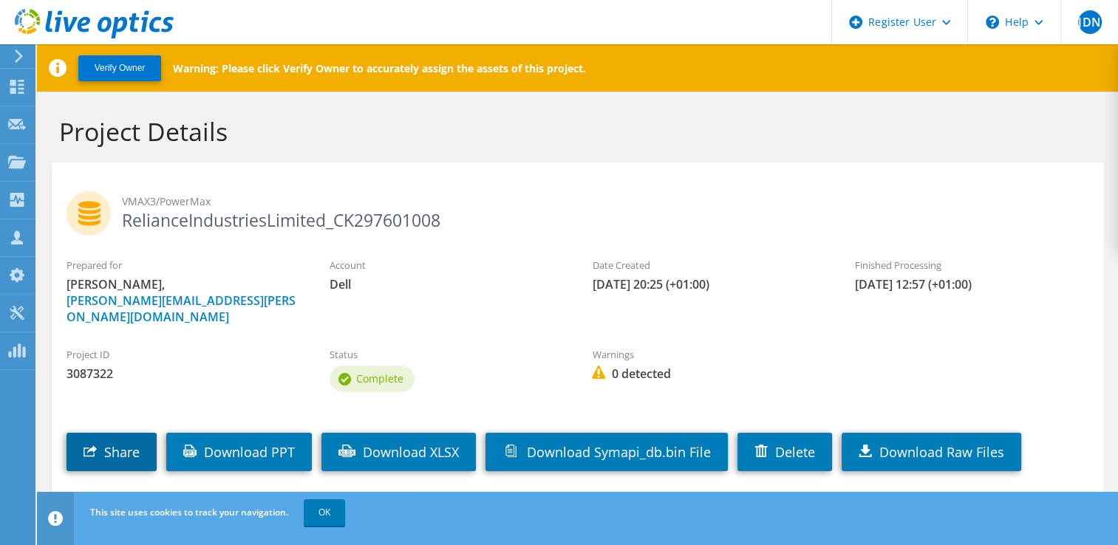
click at [127, 433] on link "Share" at bounding box center [111, 452] width 90 height 38
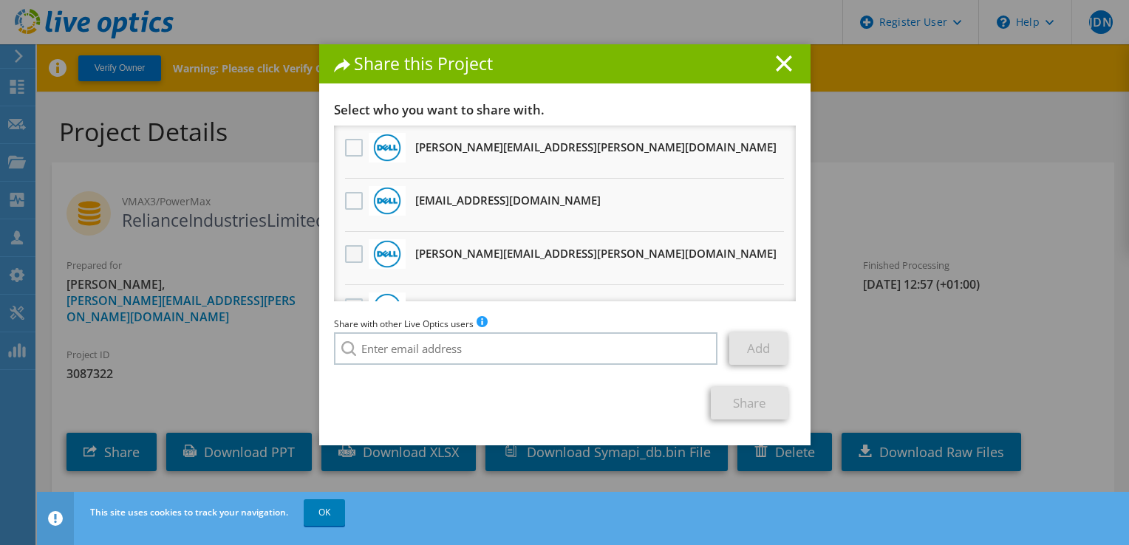
click at [345, 245] on label at bounding box center [355, 254] width 21 height 18
click at [0, 0] on input "checkbox" at bounding box center [0, 0] width 0 height 0
click at [760, 406] on link "Share" at bounding box center [750, 403] width 78 height 33
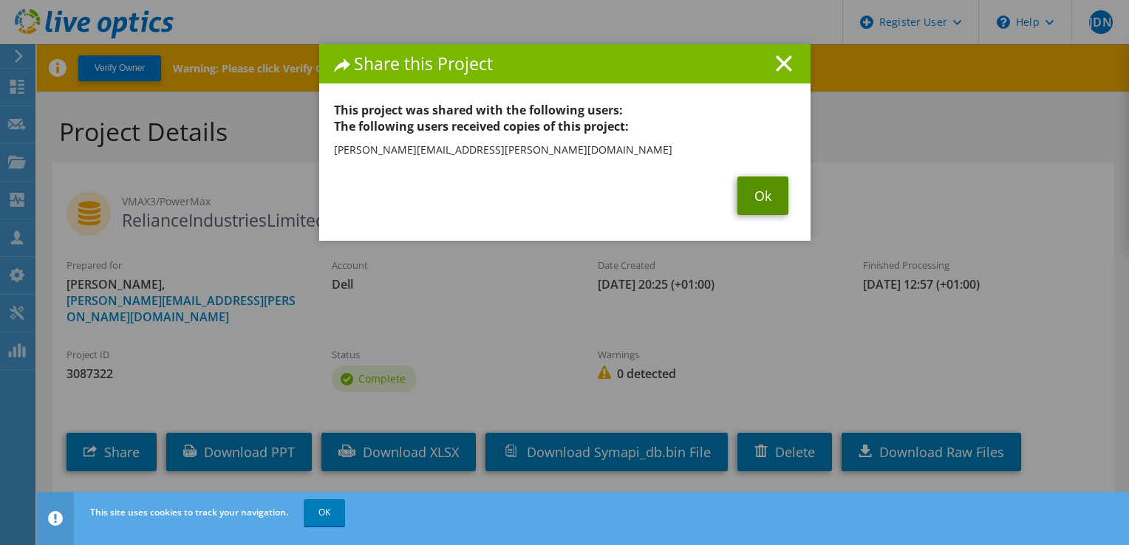
click at [756, 194] on link "Ok" at bounding box center [762, 196] width 51 height 38
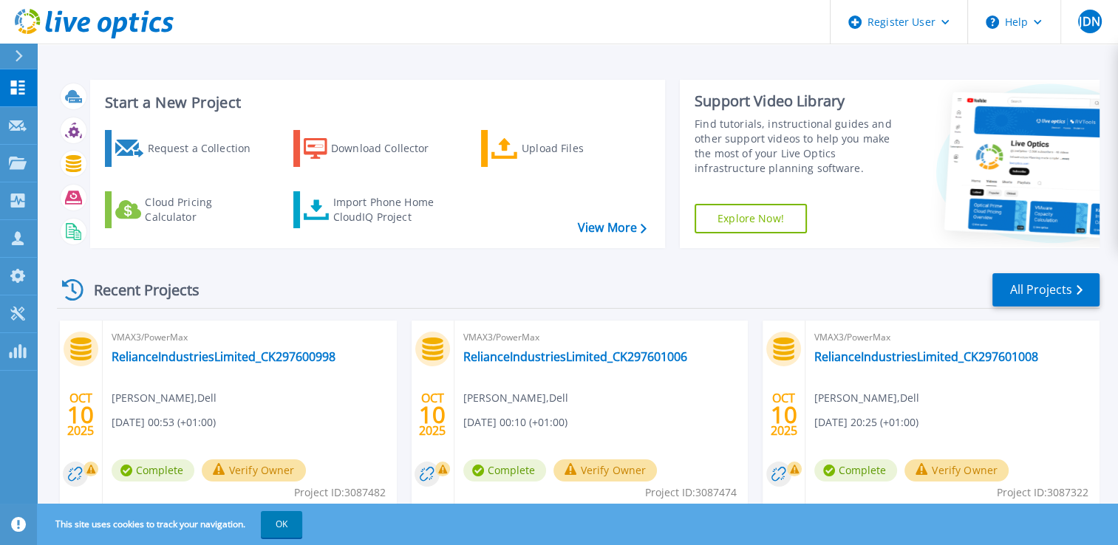
scroll to position [75, 0]
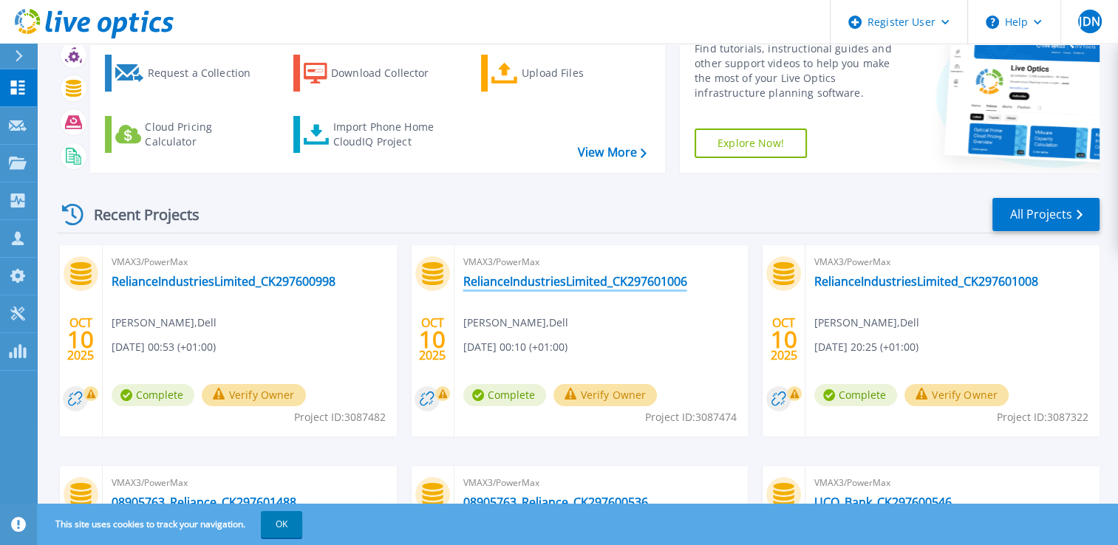
click at [646, 280] on link "RelianceIndustriesLimited_CK297601006" at bounding box center [575, 281] width 224 height 15
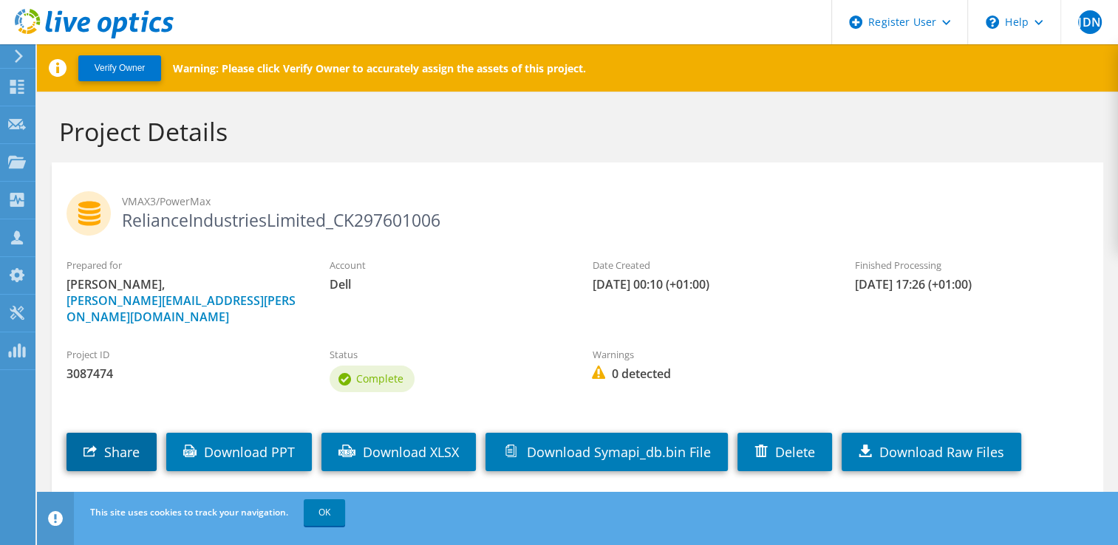
click at [136, 433] on link "Share" at bounding box center [111, 452] width 90 height 38
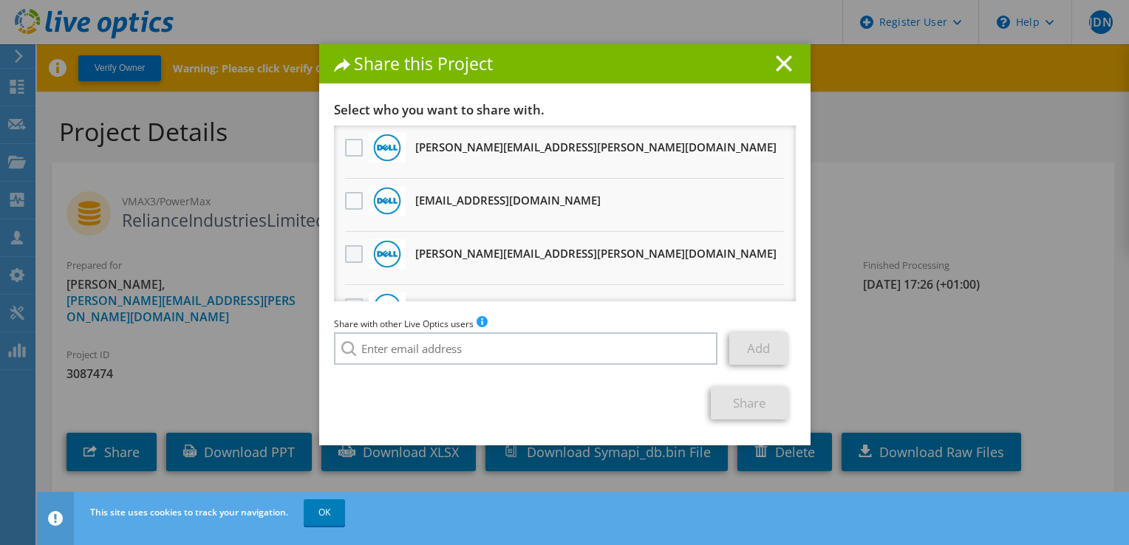
click at [349, 255] on label at bounding box center [355, 254] width 21 height 18
click at [0, 0] on input "checkbox" at bounding box center [0, 0] width 0 height 0
click at [745, 406] on link "Share" at bounding box center [750, 403] width 78 height 33
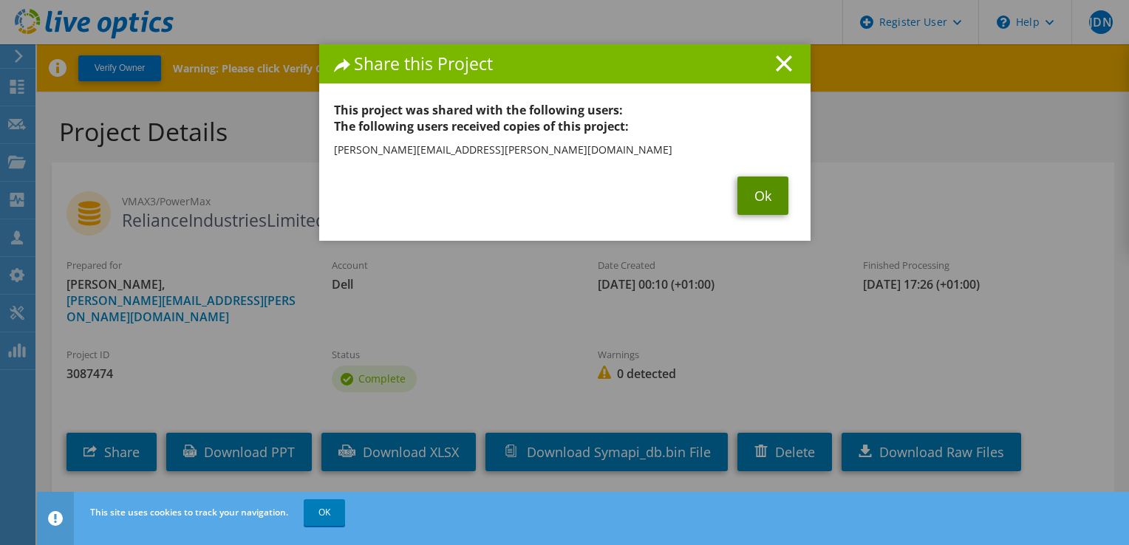
click at [743, 202] on link "Ok" at bounding box center [762, 196] width 51 height 38
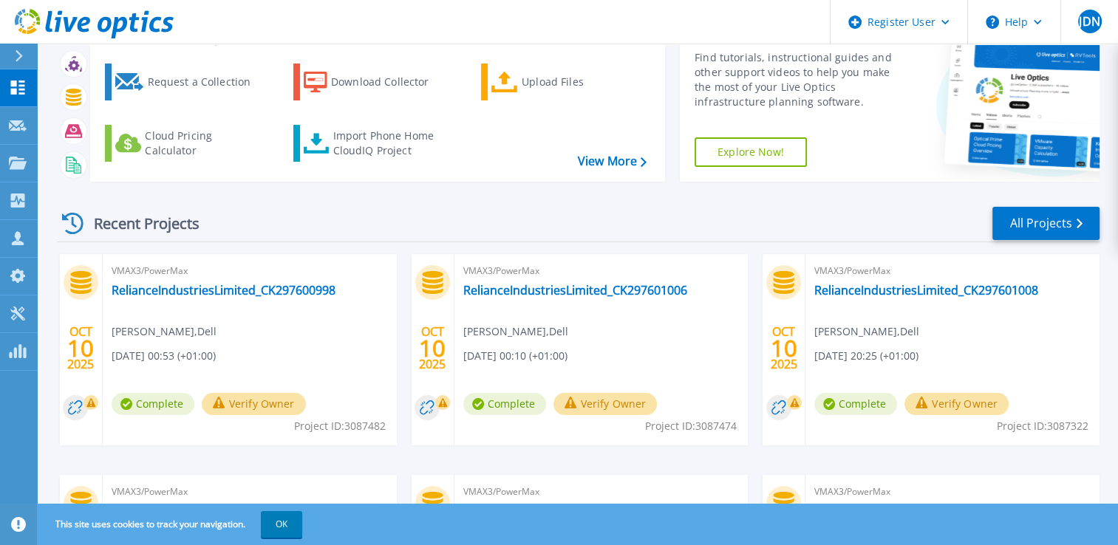
scroll to position [68, 0]
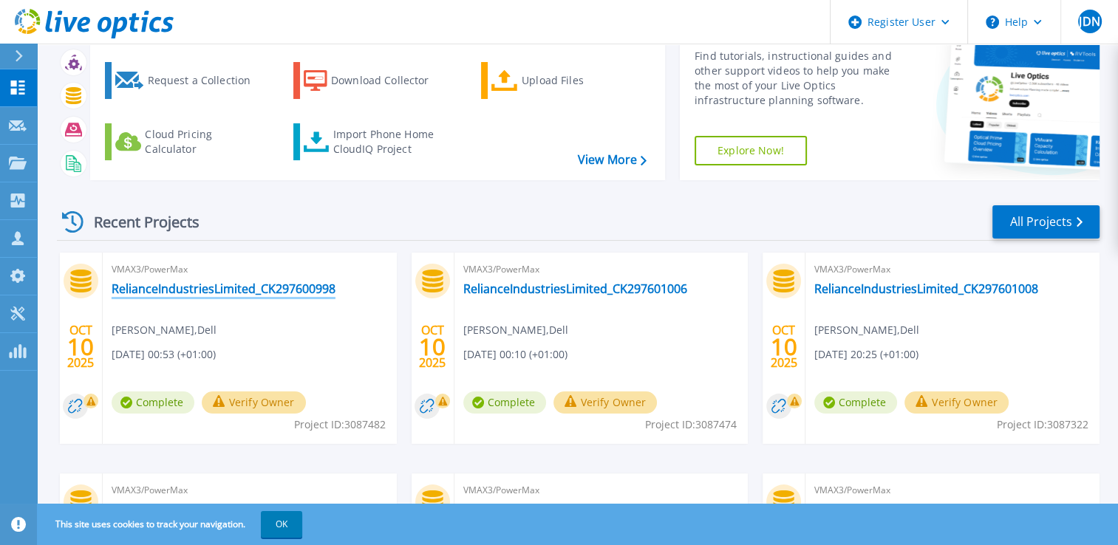
click at [309, 286] on link "RelianceIndustriesLimited_CK297600998" at bounding box center [224, 288] width 224 height 15
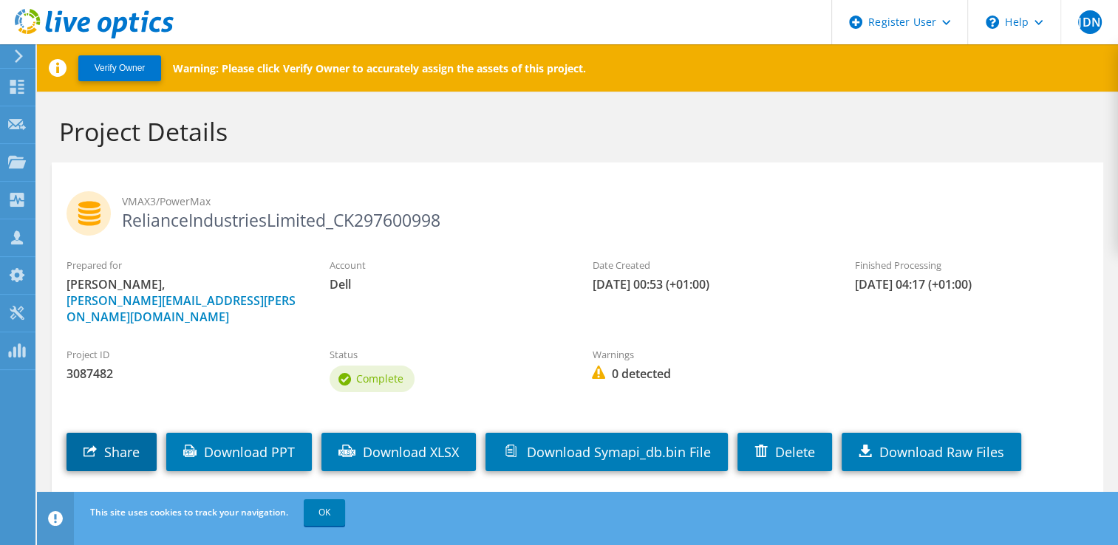
click at [132, 437] on link "Share" at bounding box center [111, 452] width 90 height 38
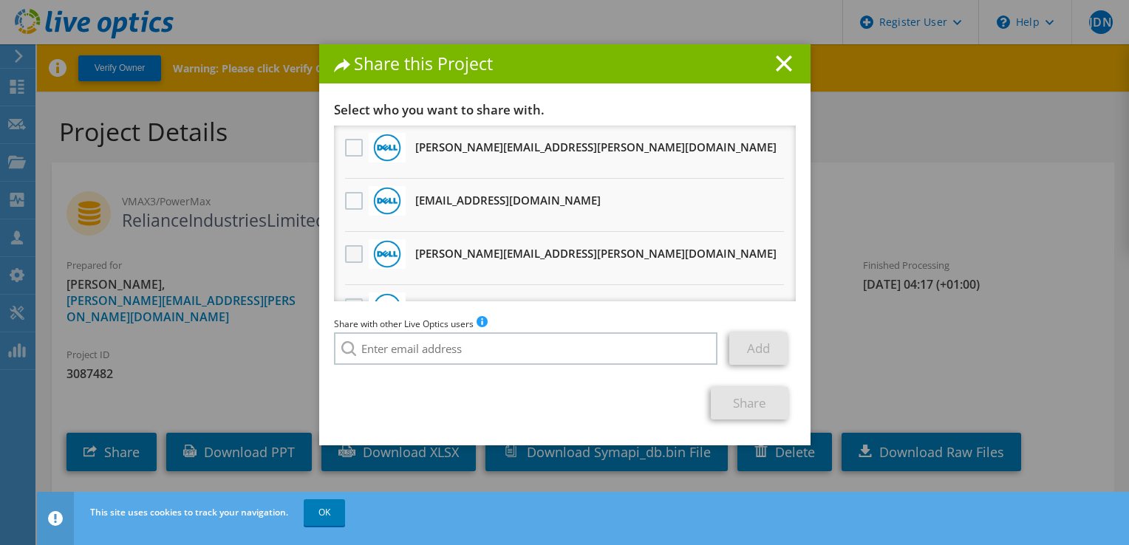
click at [352, 256] on label at bounding box center [355, 254] width 21 height 18
click at [0, 0] on input "checkbox" at bounding box center [0, 0] width 0 height 0
click at [728, 403] on link "Share" at bounding box center [750, 403] width 78 height 33
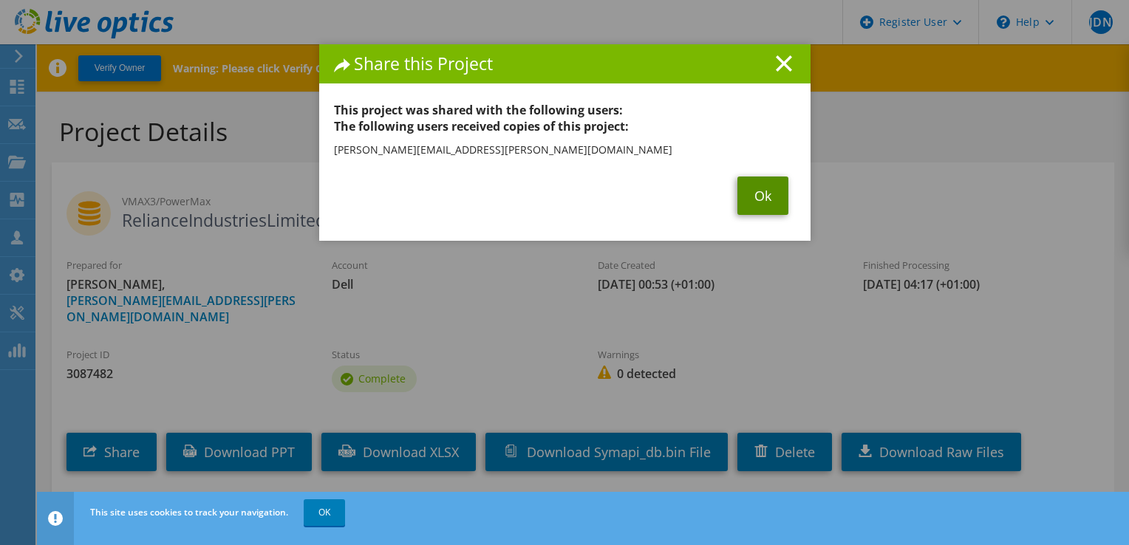
click at [744, 214] on link "Ok" at bounding box center [762, 196] width 51 height 38
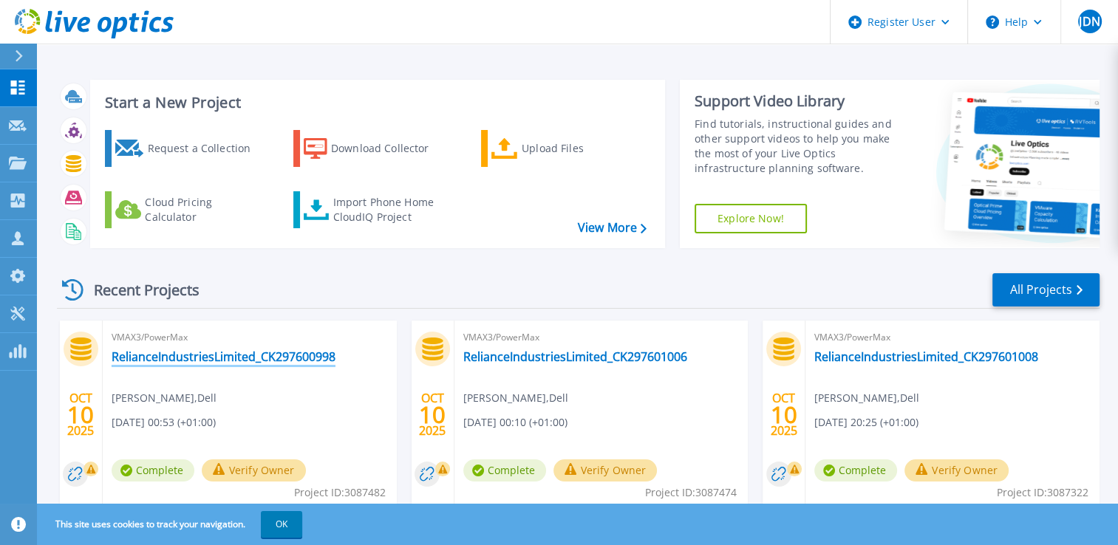
click at [282, 349] on link "RelianceIndustriesLimited_CK297600998" at bounding box center [224, 356] width 224 height 15
